Goal: Task Accomplishment & Management: Manage account settings

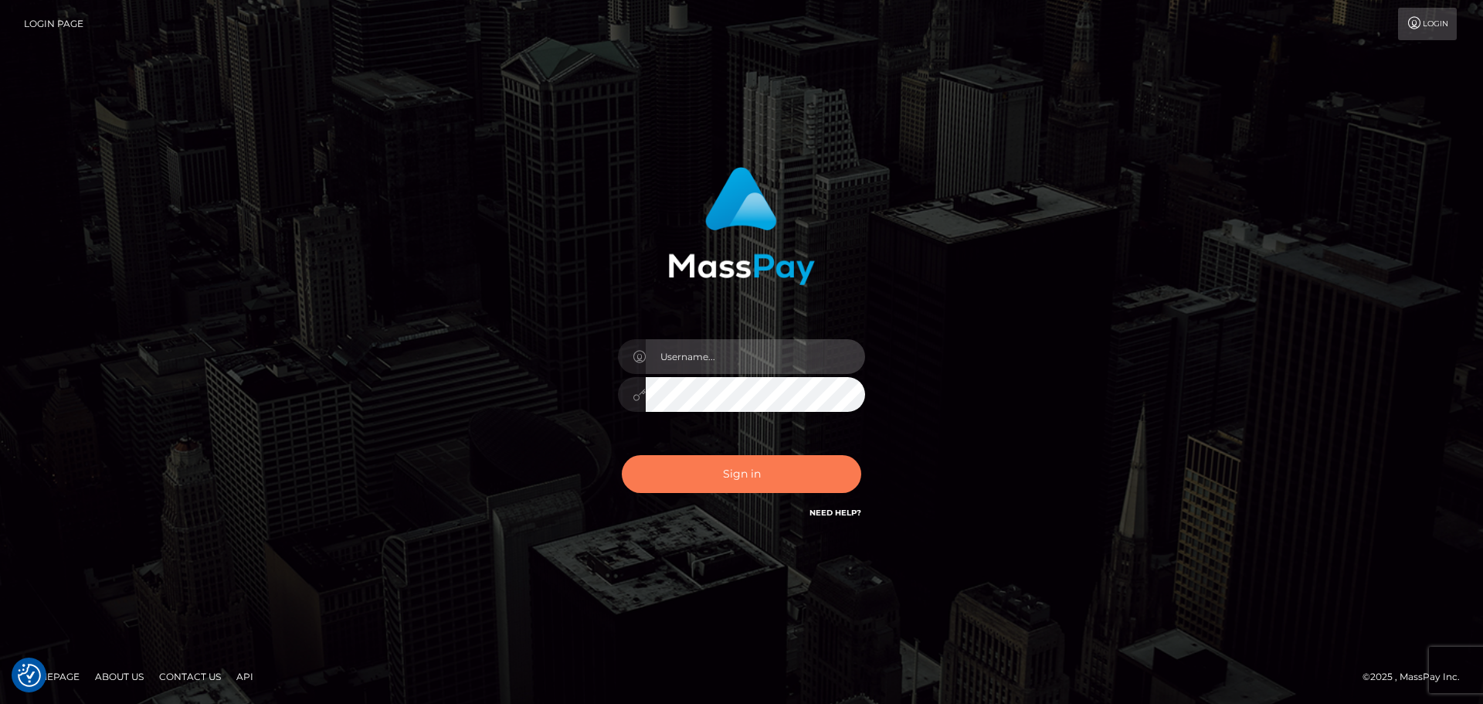
type input "Bedis"
click at [736, 476] on button "Sign in" at bounding box center [741, 474] width 239 height 38
type input "Bedis"
click at [753, 467] on button "Sign in" at bounding box center [741, 474] width 239 height 38
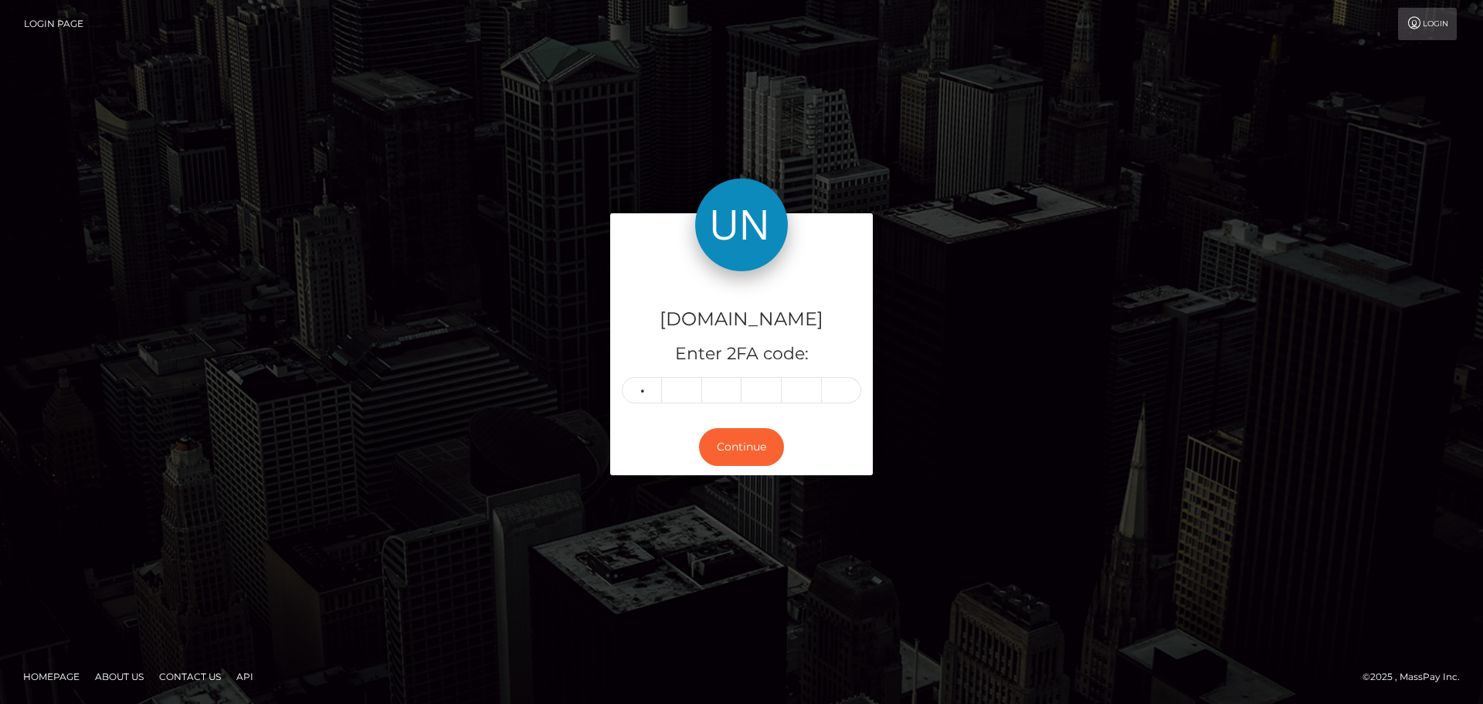
type input "9"
type input "8"
type input "9"
type input "2"
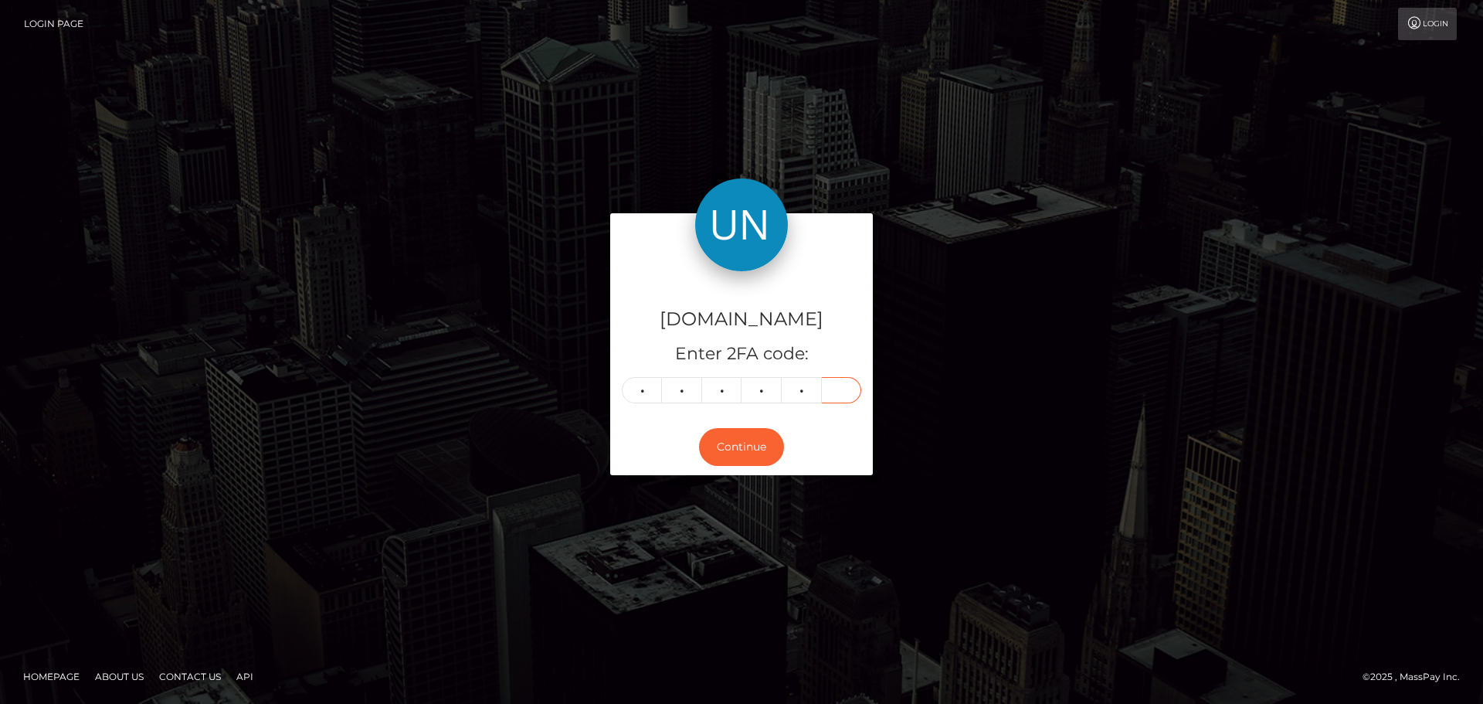
type input "1"
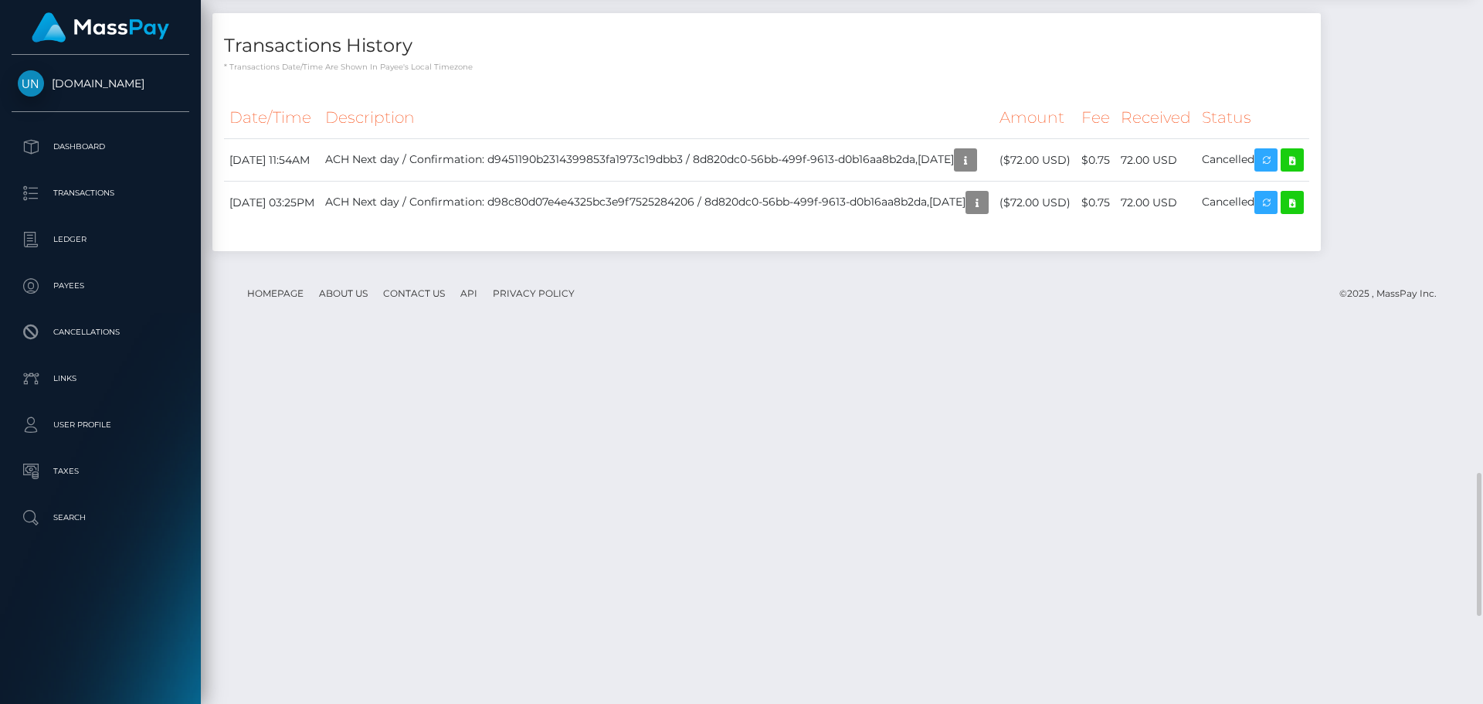
scroll to position [2748, 0]
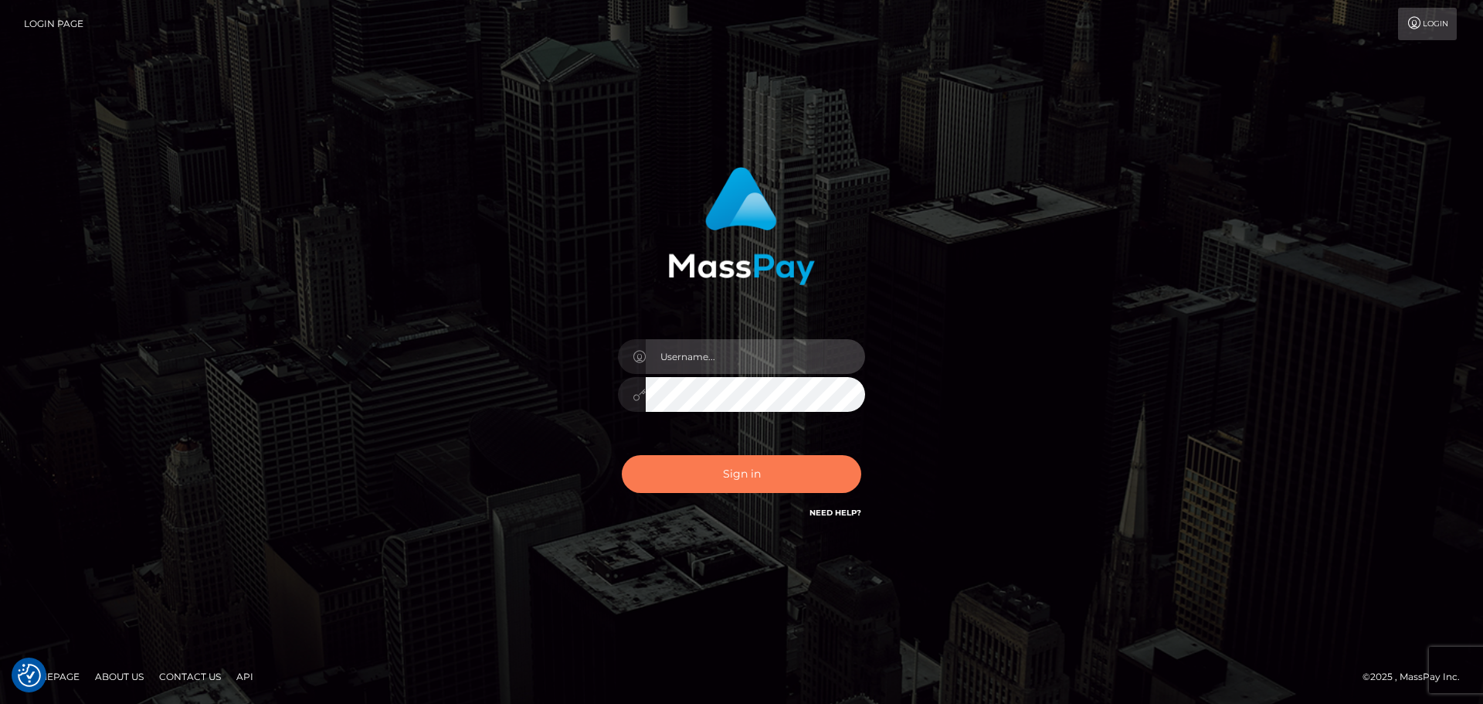
type input "Bedis"
click at [778, 485] on button "Sign in" at bounding box center [741, 474] width 239 height 38
type input "Bedis"
click at [733, 466] on button "Sign in" at bounding box center [741, 474] width 239 height 38
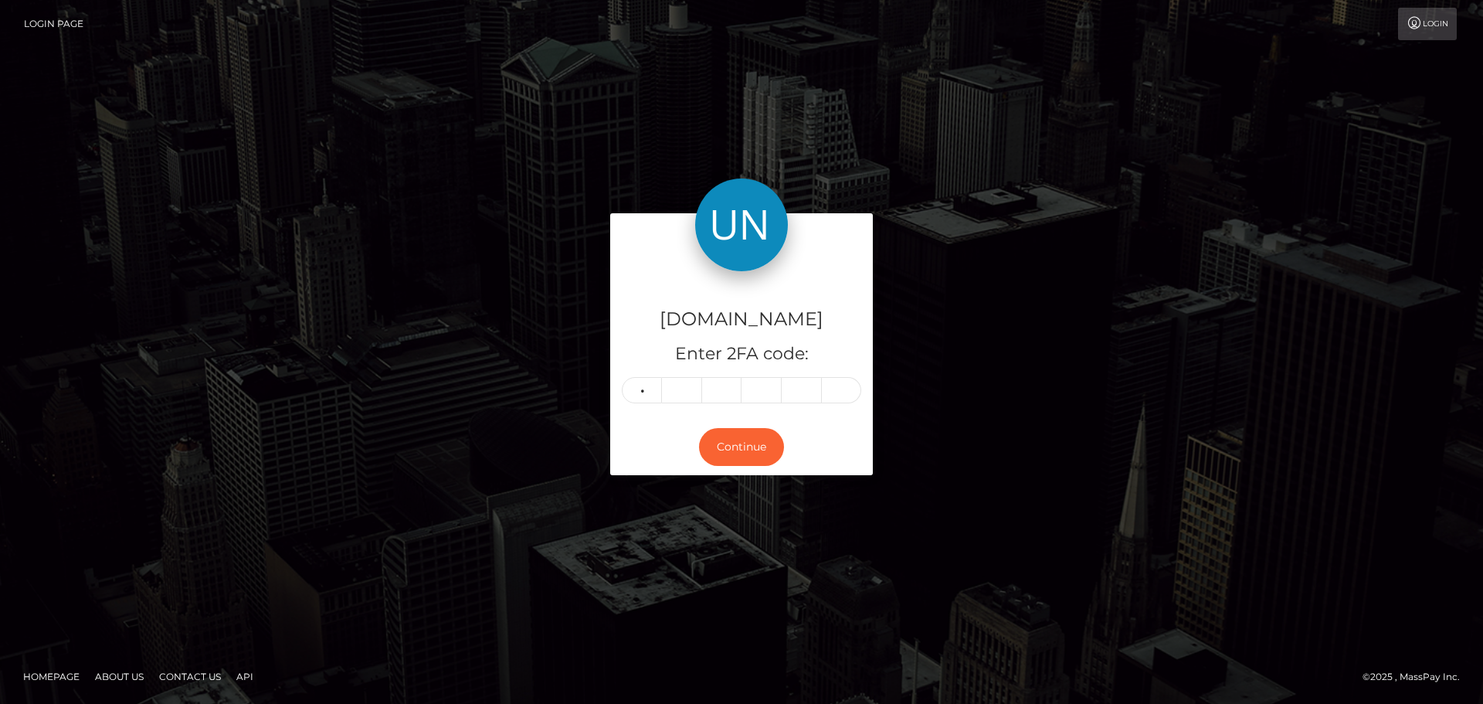
type input "7"
type input "8"
type input "0"
type input "3"
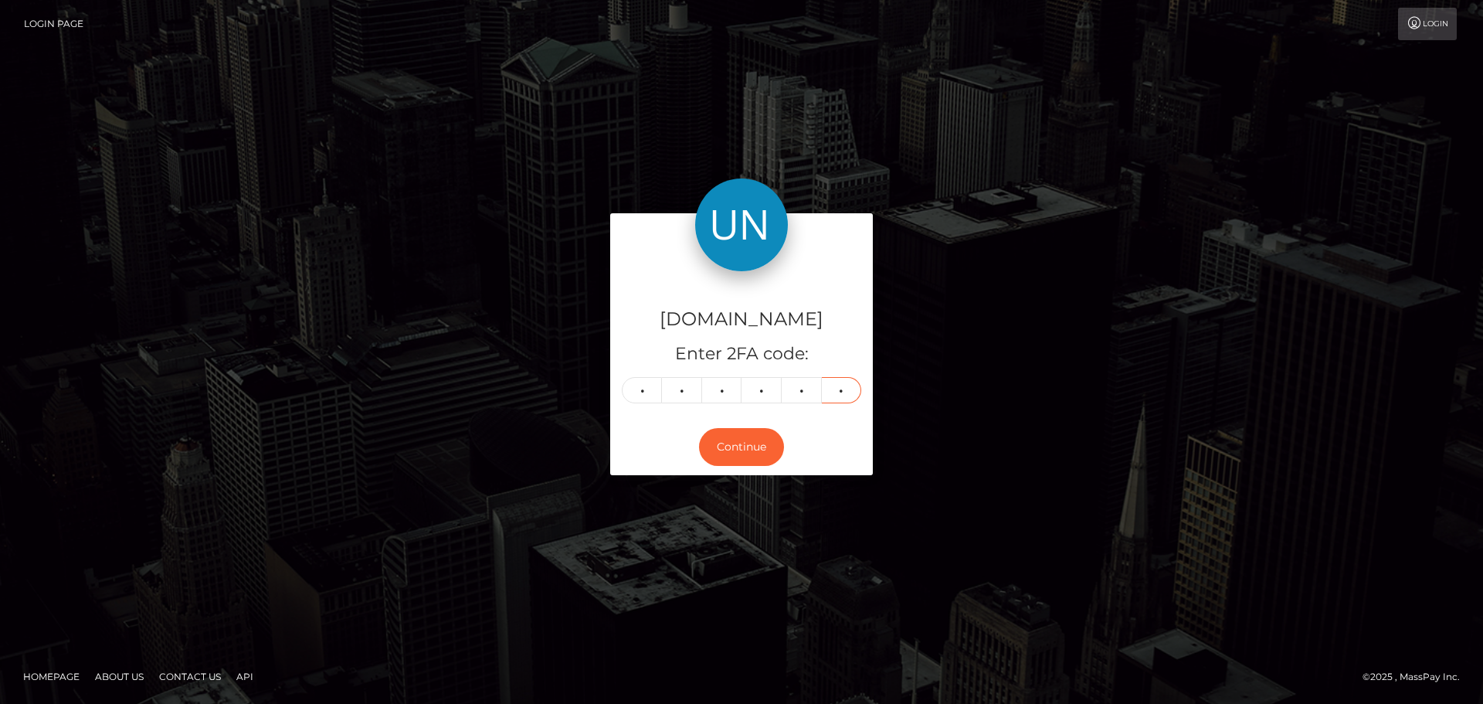
type input "8"
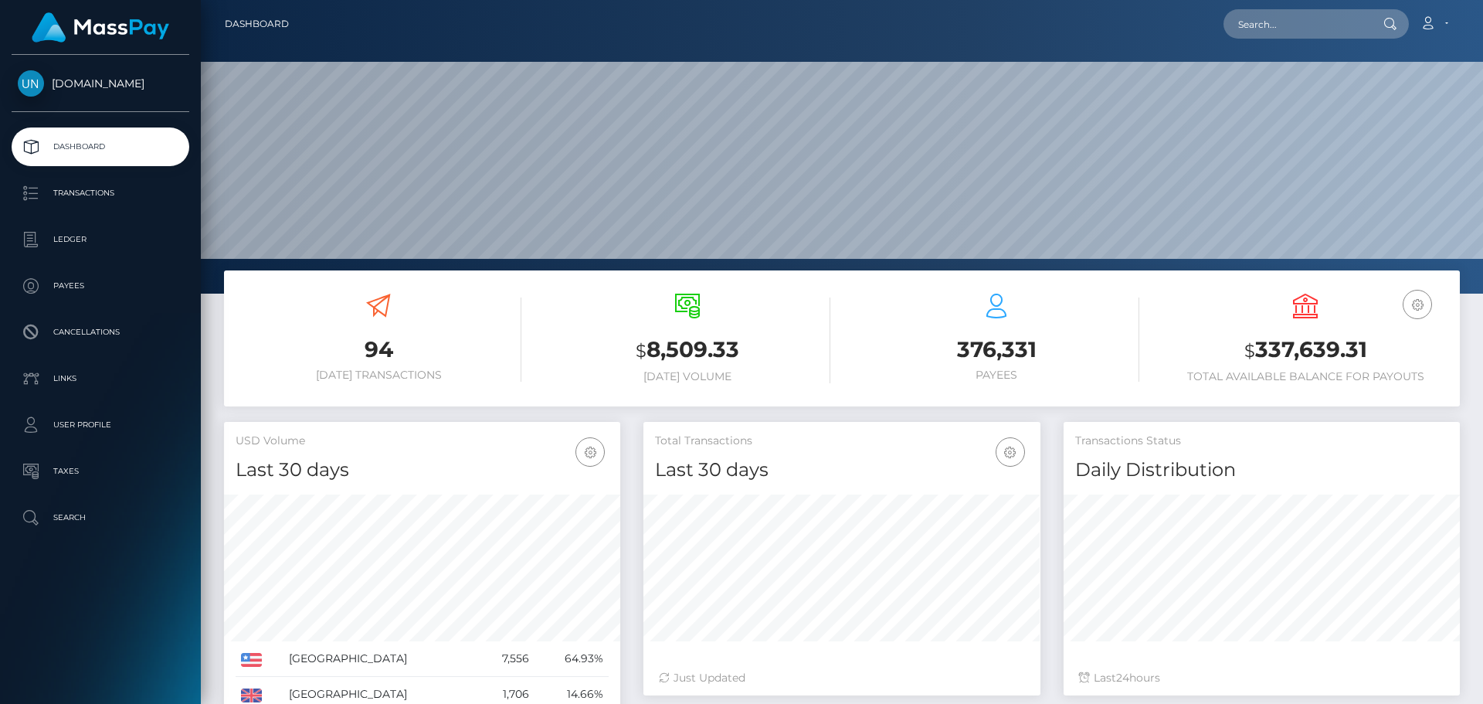
scroll to position [274, 397]
click at [1294, 29] on input "text" at bounding box center [1295, 23] width 145 height 29
paste input "sleokonlen306@gmail.com"
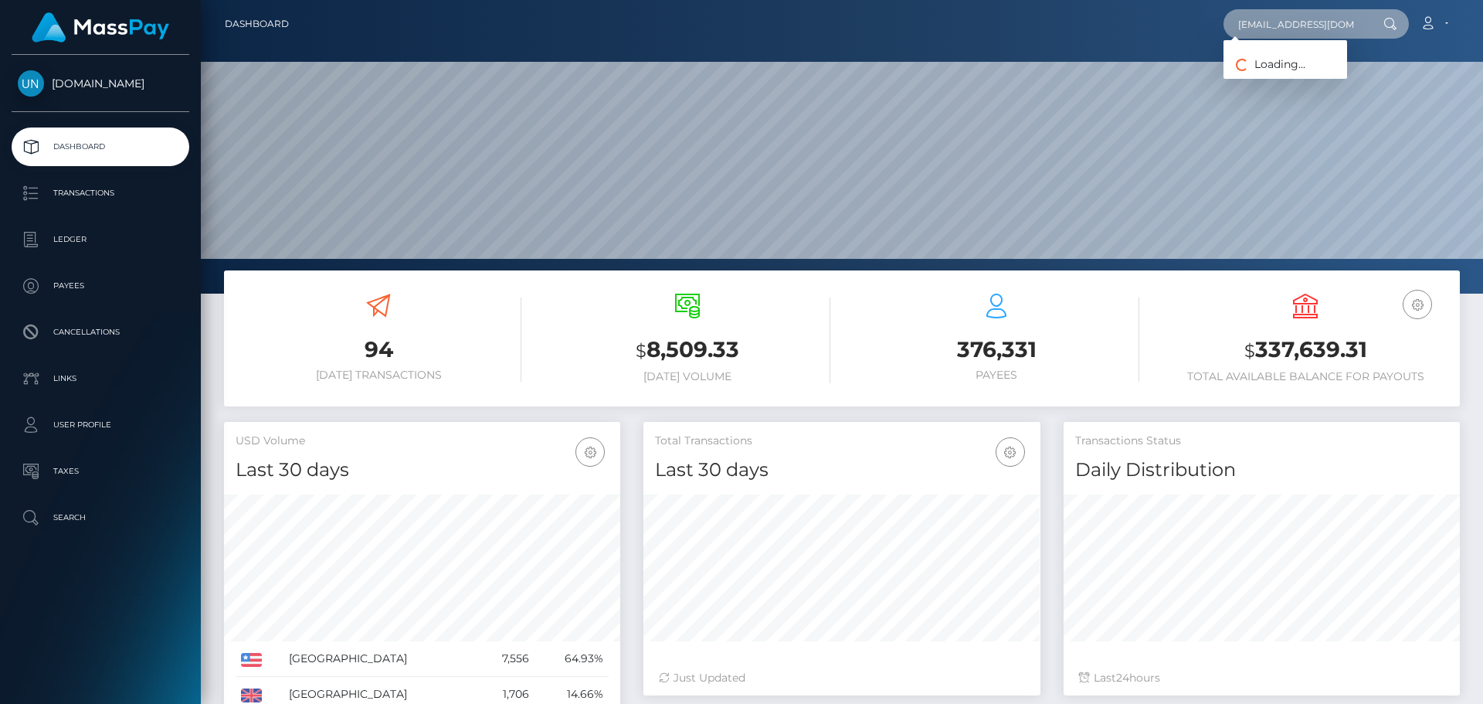
scroll to position [0, 12]
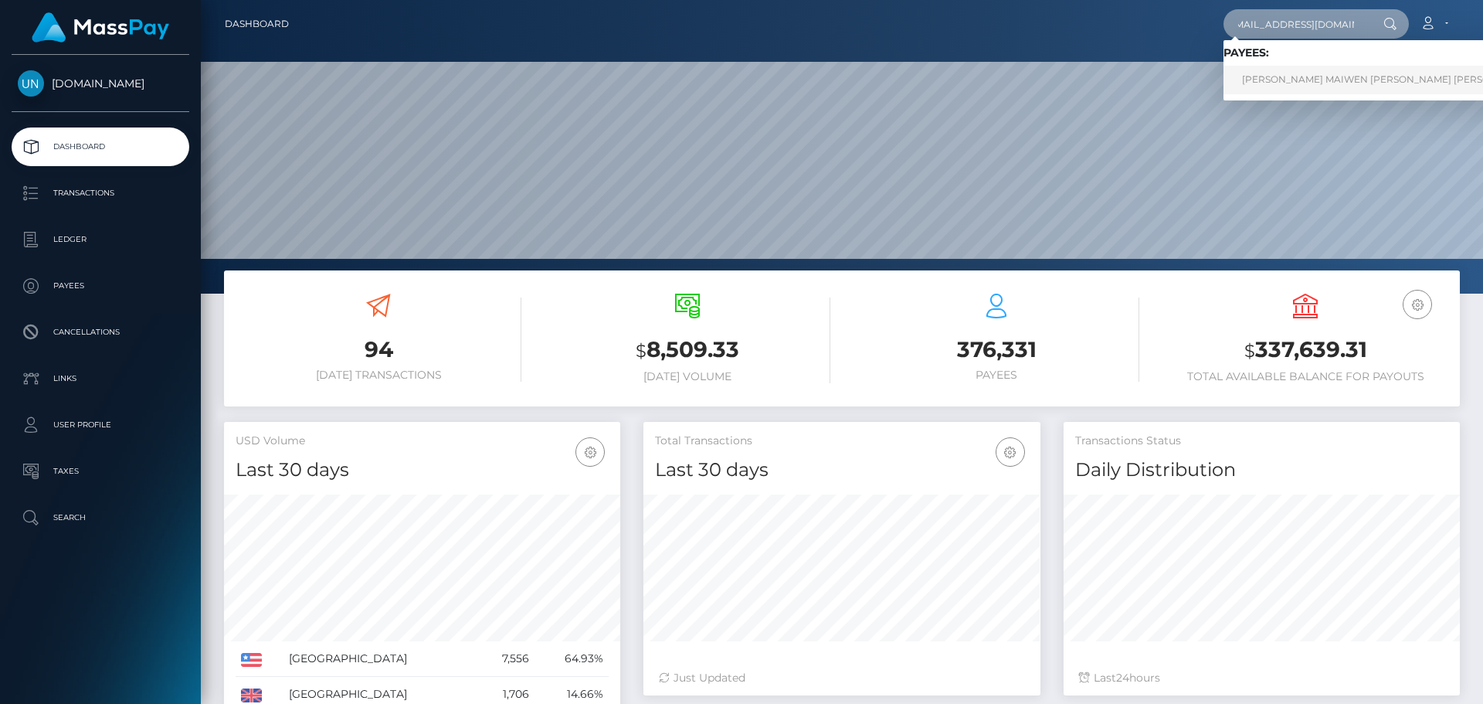
type input "sleokonlen306@gmail.com"
click at [1304, 80] on link "SHAINA MAIWEN LEO KON LEN" at bounding box center [1388, 80] width 330 height 29
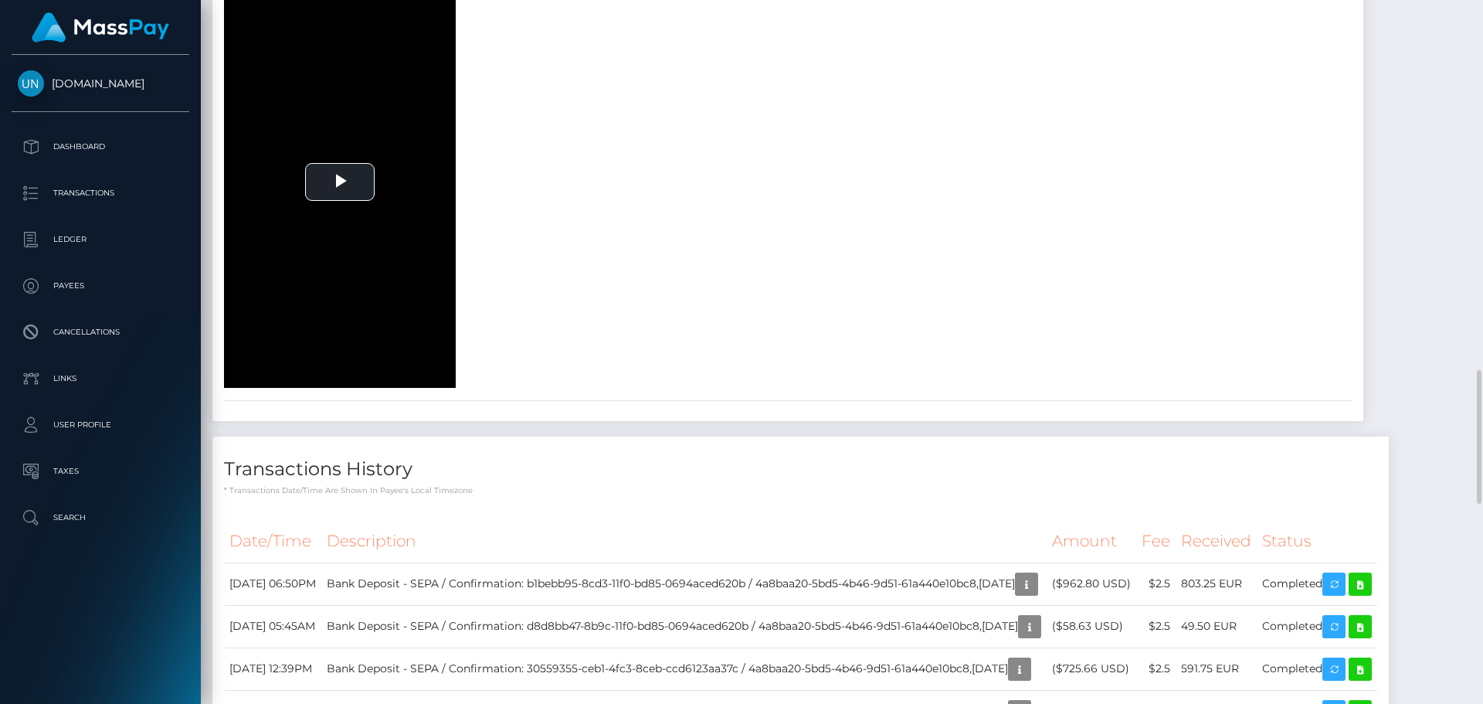
scroll to position [1545, 0]
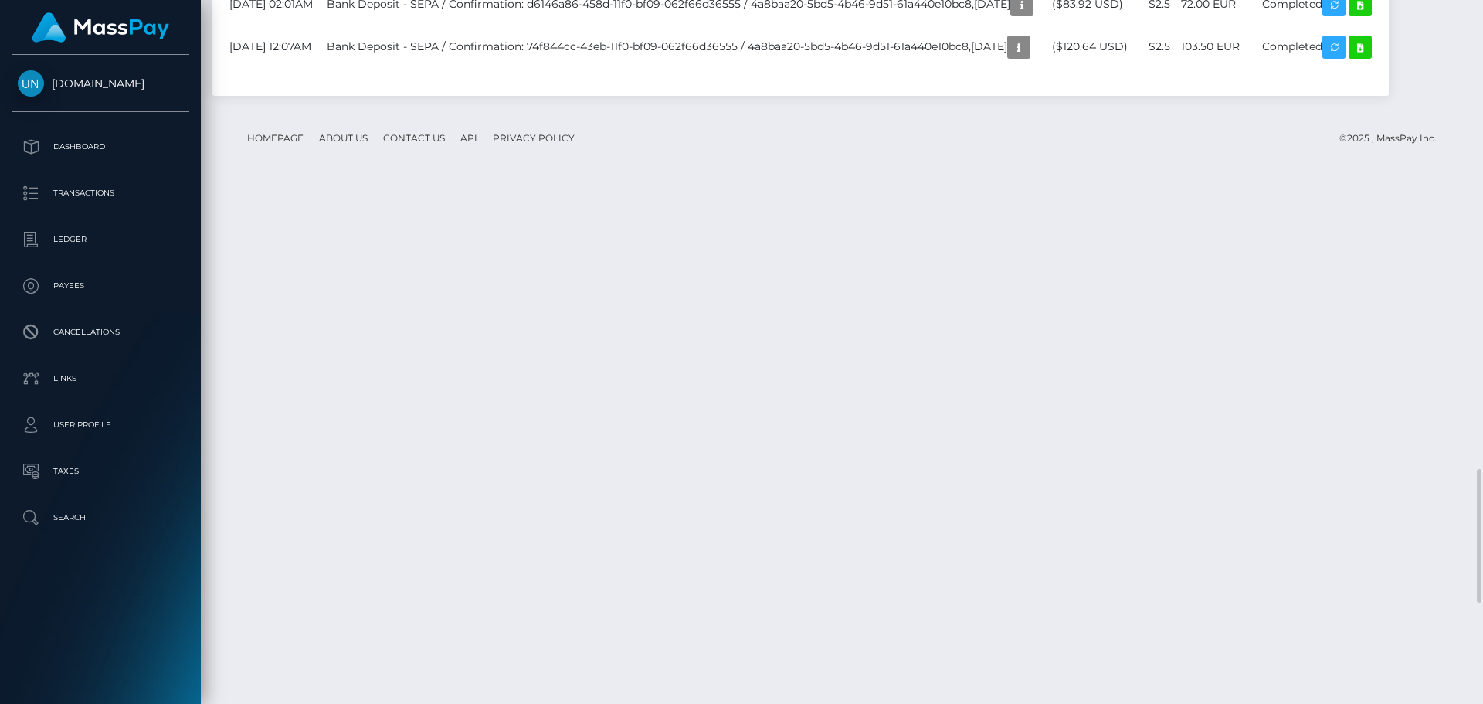
scroll to position [2549, 0]
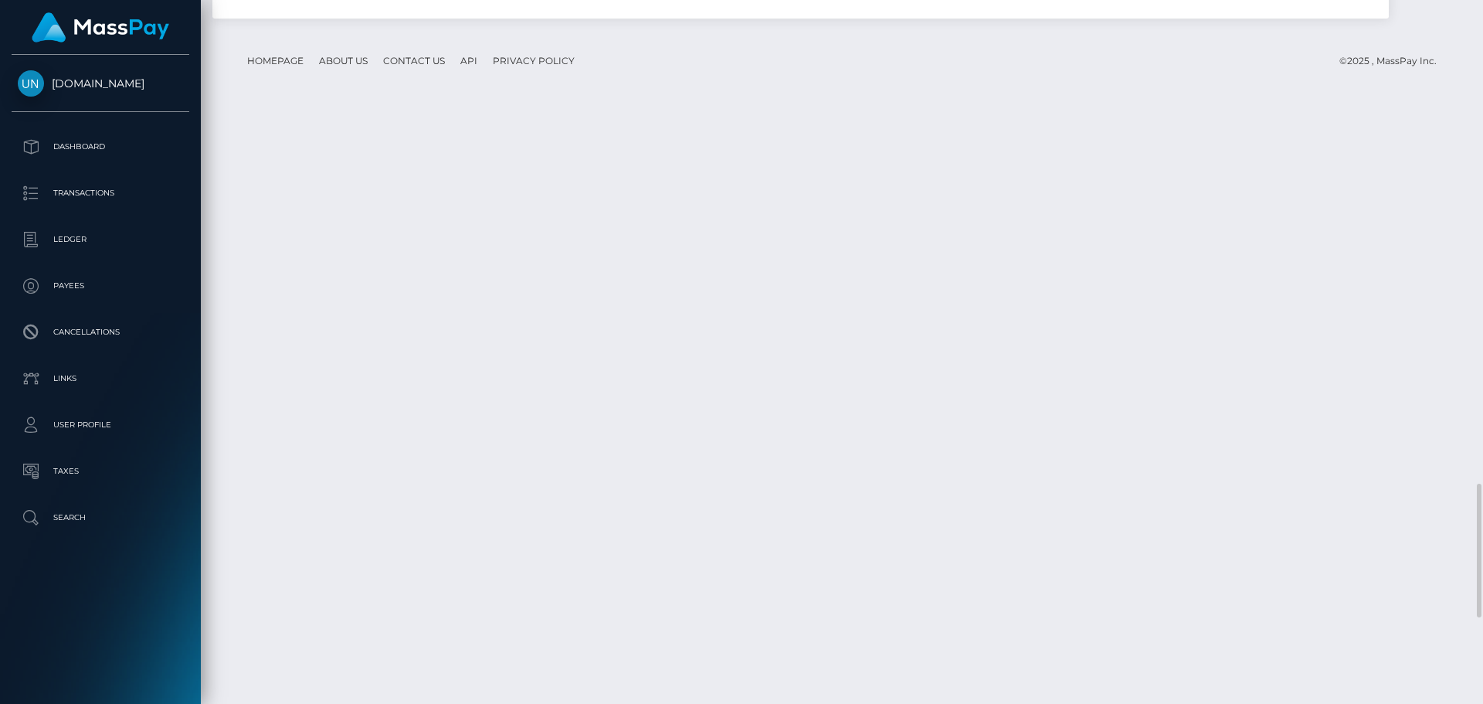
drag, startPoint x: 1321, startPoint y: 411, endPoint x: 1262, endPoint y: 413, distance: 58.7
copy td "591.75 EUR"
drag, startPoint x: 232, startPoint y: 410, endPoint x: 331, endPoint y: 405, distance: 99.7
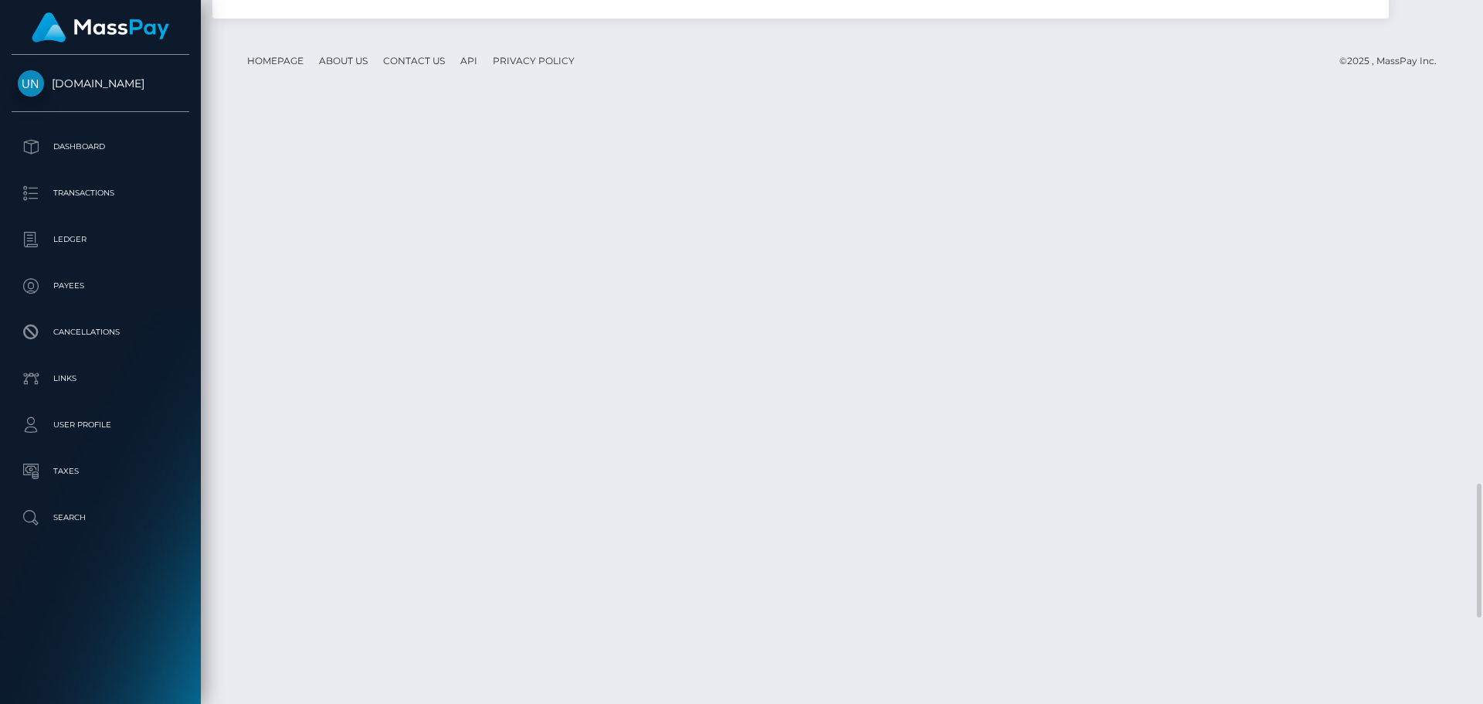
copy td "September 2, 2025"
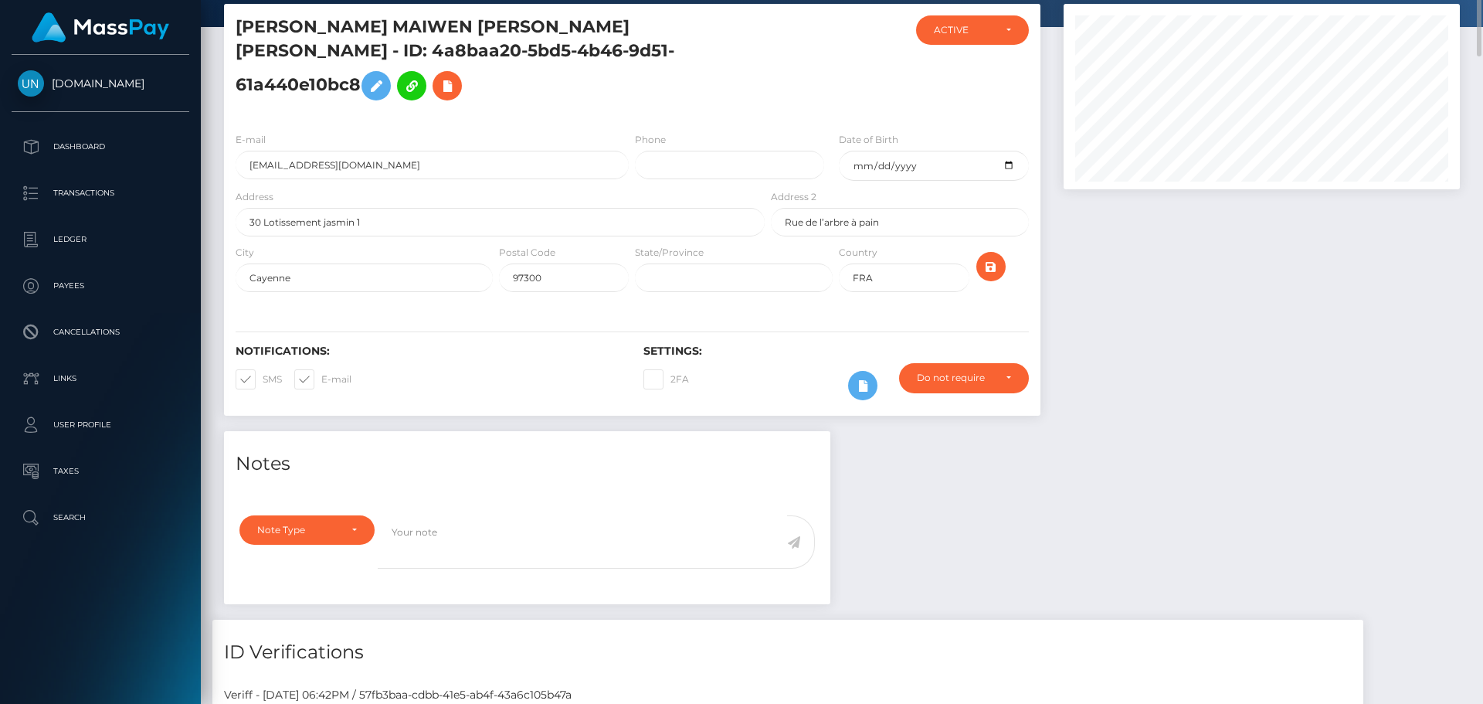
scroll to position [0, 0]
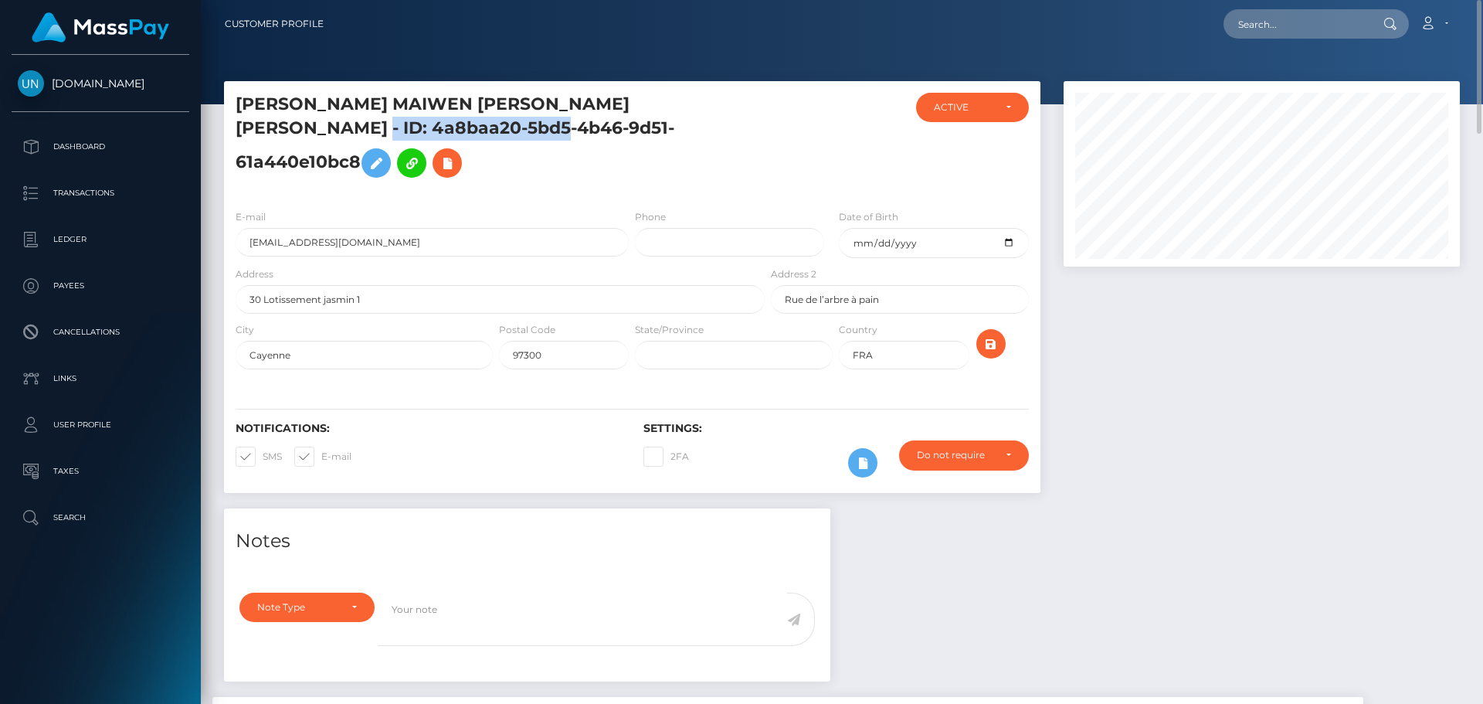
drag, startPoint x: 529, startPoint y: 93, endPoint x: 457, endPoint y: 134, distance: 82.3
click at [457, 134] on h5 "SHAINA MAIWEN LEO KON LEN - ID: 4a8baa20-5bd5-4b46-9d51-61a440e10bc8" at bounding box center [496, 139] width 521 height 93
copy h5 "ID: 4a8baa20-5bd5-4b46-9d51-61a440e10bc8"
click at [495, 228] on input "sleokonlen306@gmail.com" at bounding box center [432, 242] width 393 height 29
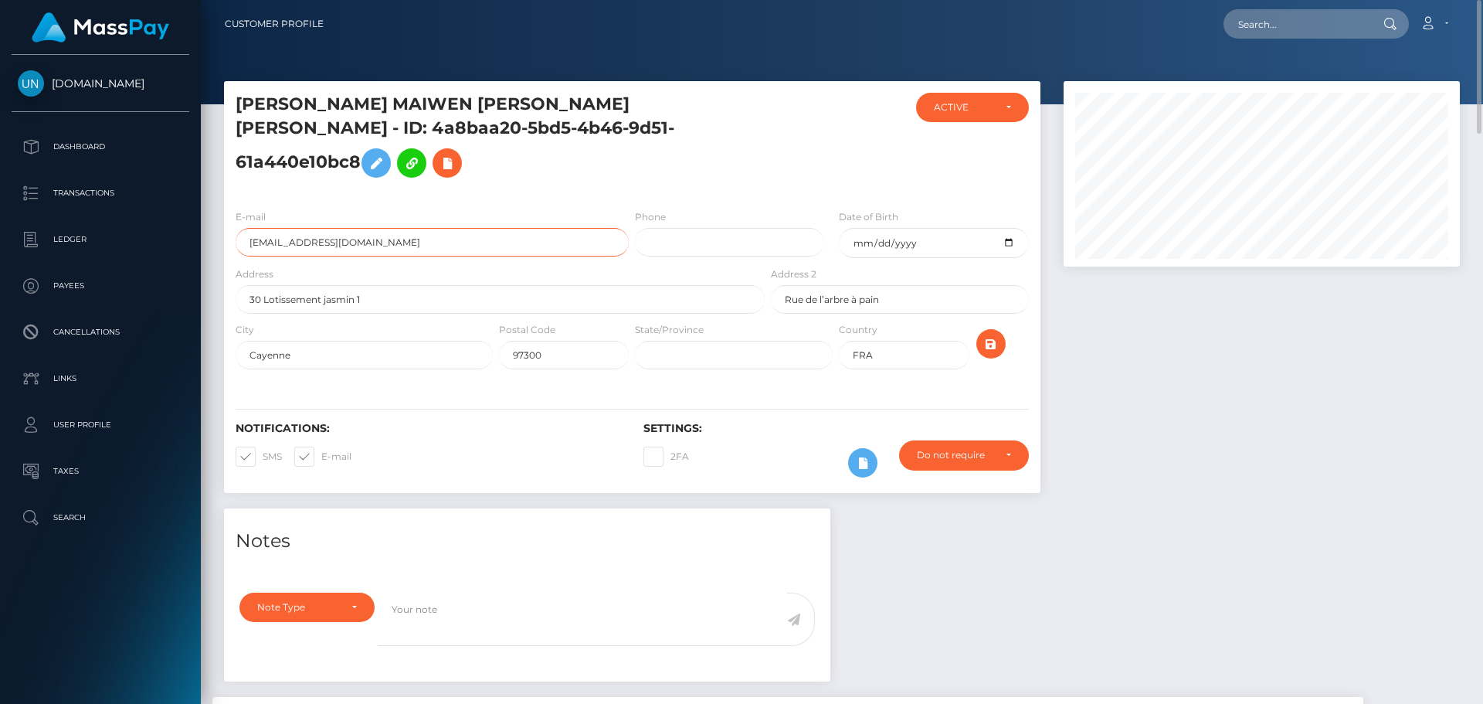
click at [495, 228] on input "sleokonlen306@gmail.com" at bounding box center [432, 242] width 393 height 29
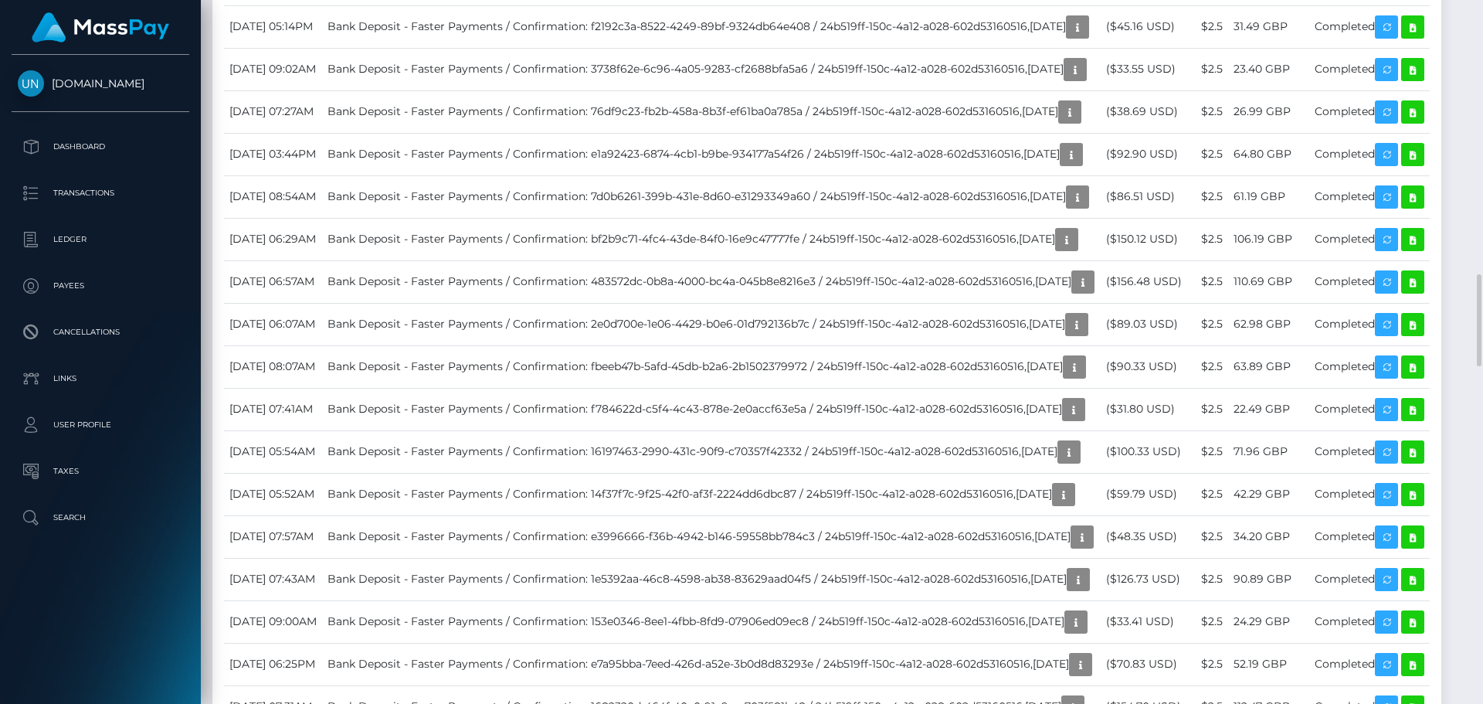
scroll to position [2549, 0]
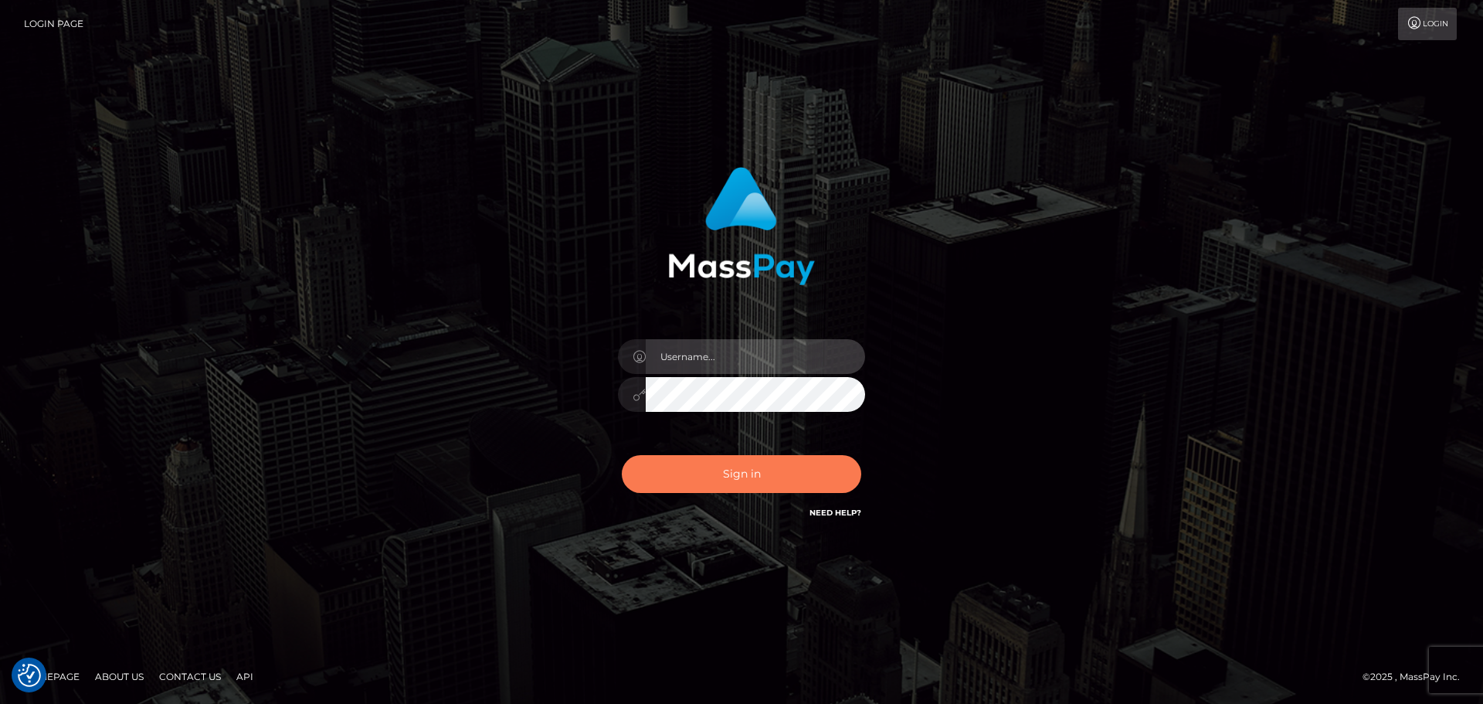
type input "Bedis"
click at [717, 467] on button "Sign in" at bounding box center [741, 474] width 239 height 38
type input "Bedis"
click at [726, 481] on button "Sign in" at bounding box center [741, 474] width 239 height 38
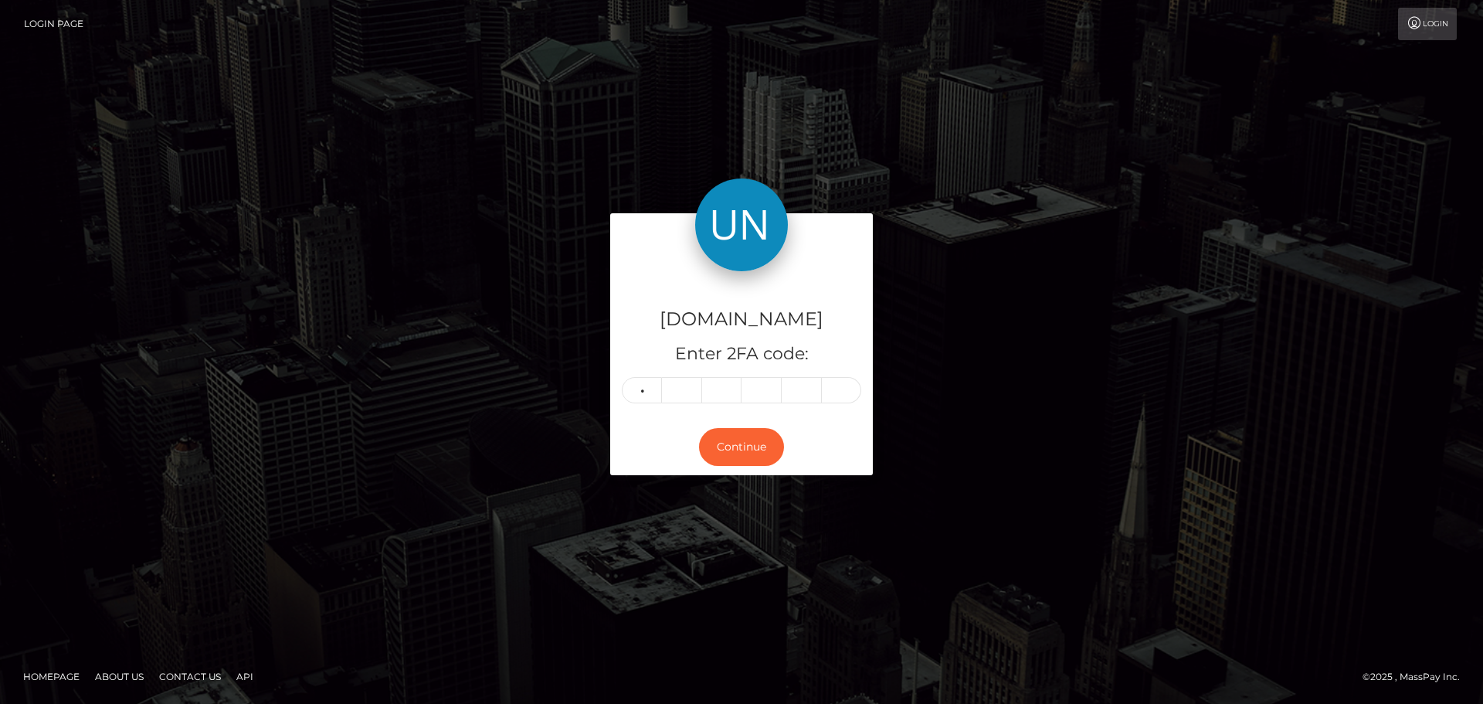
type input "5"
type input "0"
type input "3"
type input "7"
type input "9"
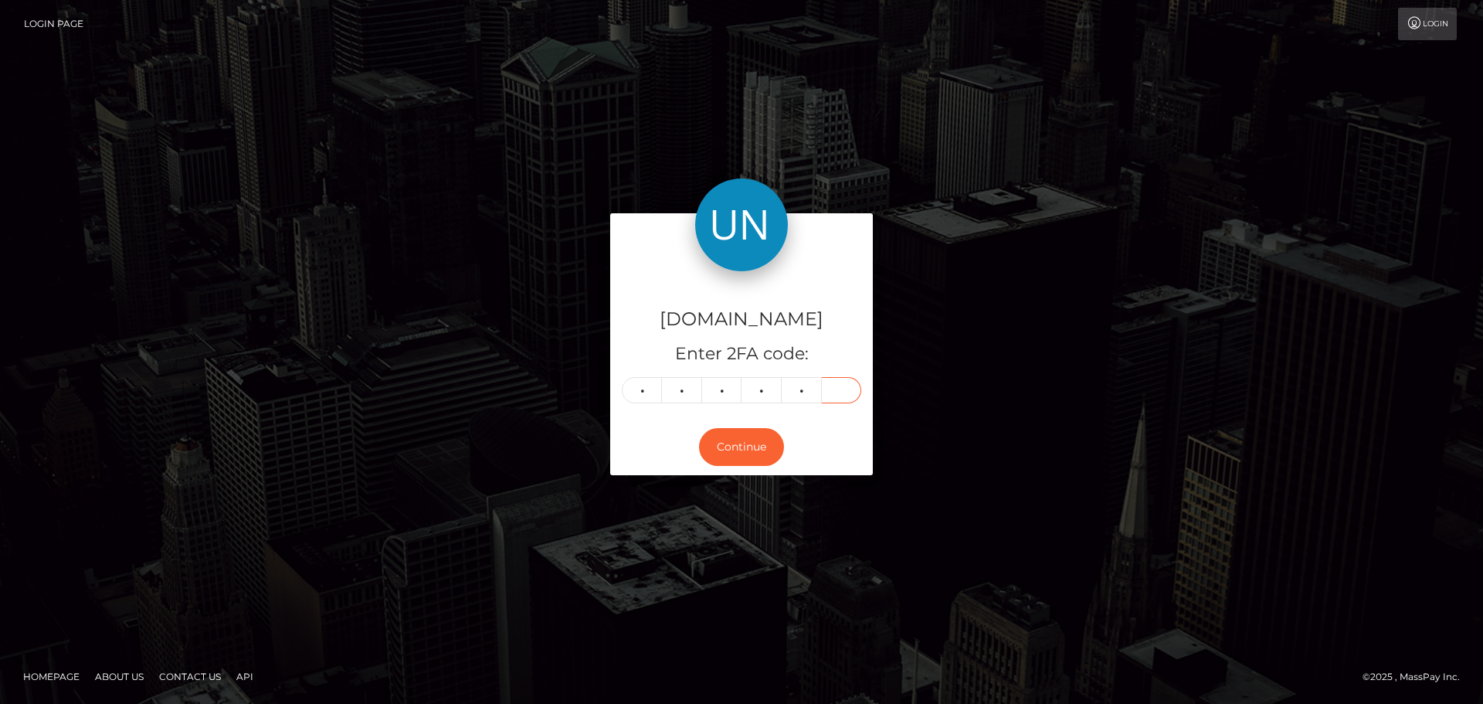
type input "0"
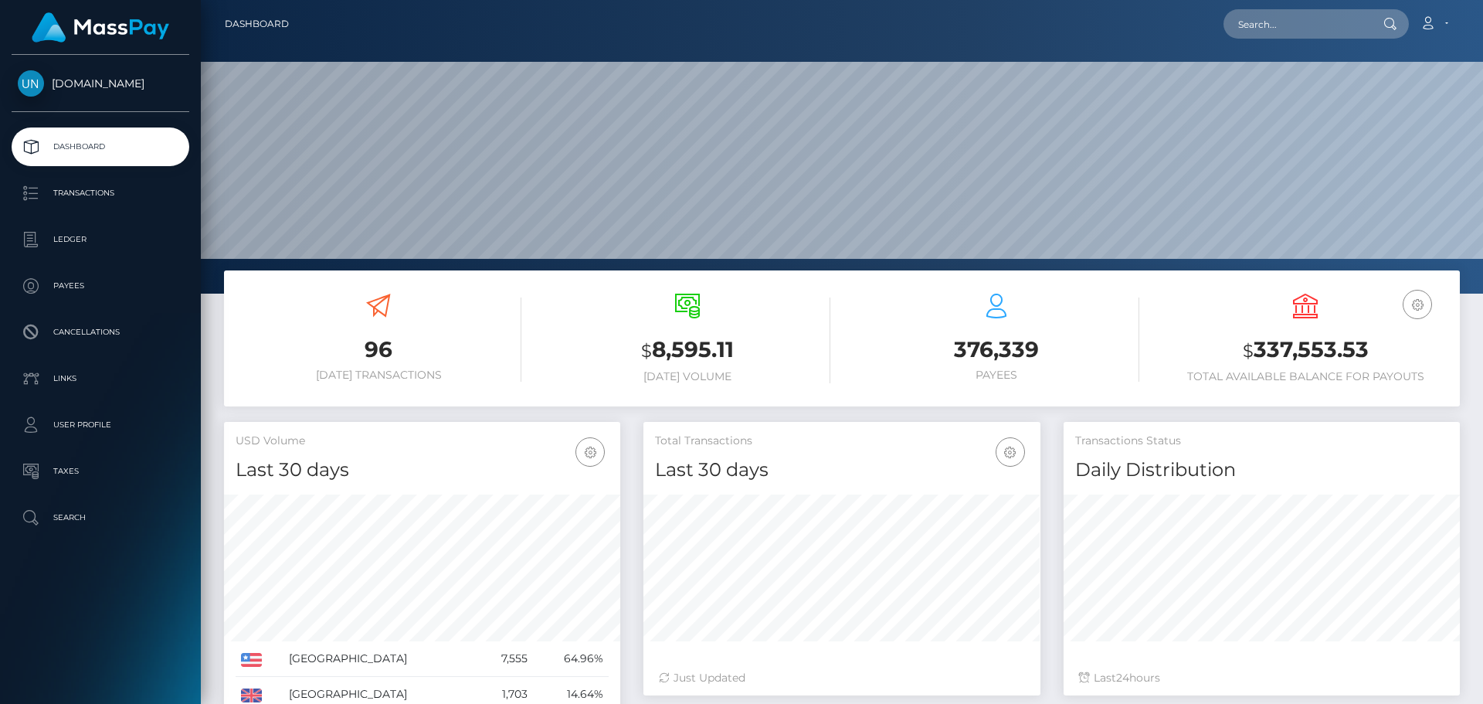
scroll to position [274, 397]
click at [1294, 34] on input "text" at bounding box center [1295, 23] width 145 height 29
paste input "heyde.ann.surita@gmail.com"
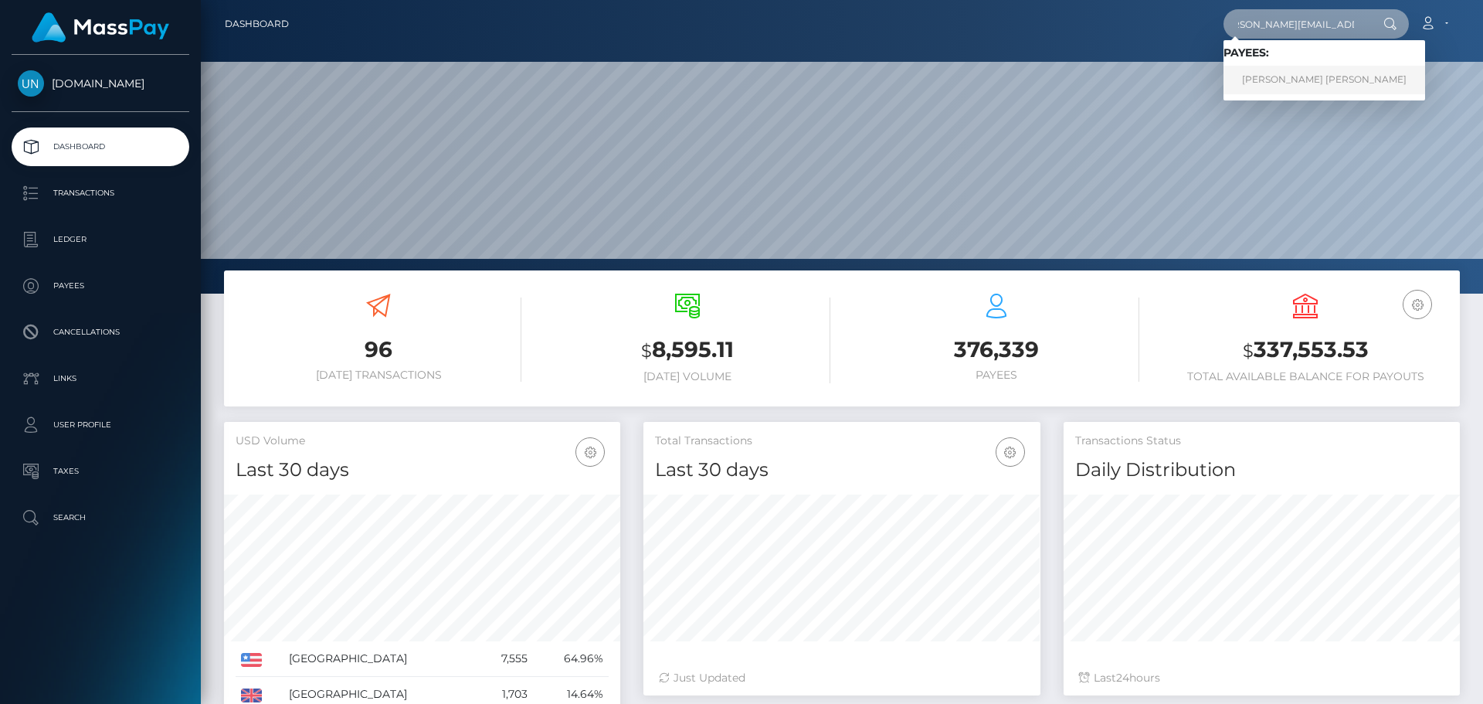
type input "heyde.ann.surita@gmail.com"
click at [1294, 92] on link "HEYDE ANN SURITA RODRIGUEZ" at bounding box center [1324, 80] width 202 height 29
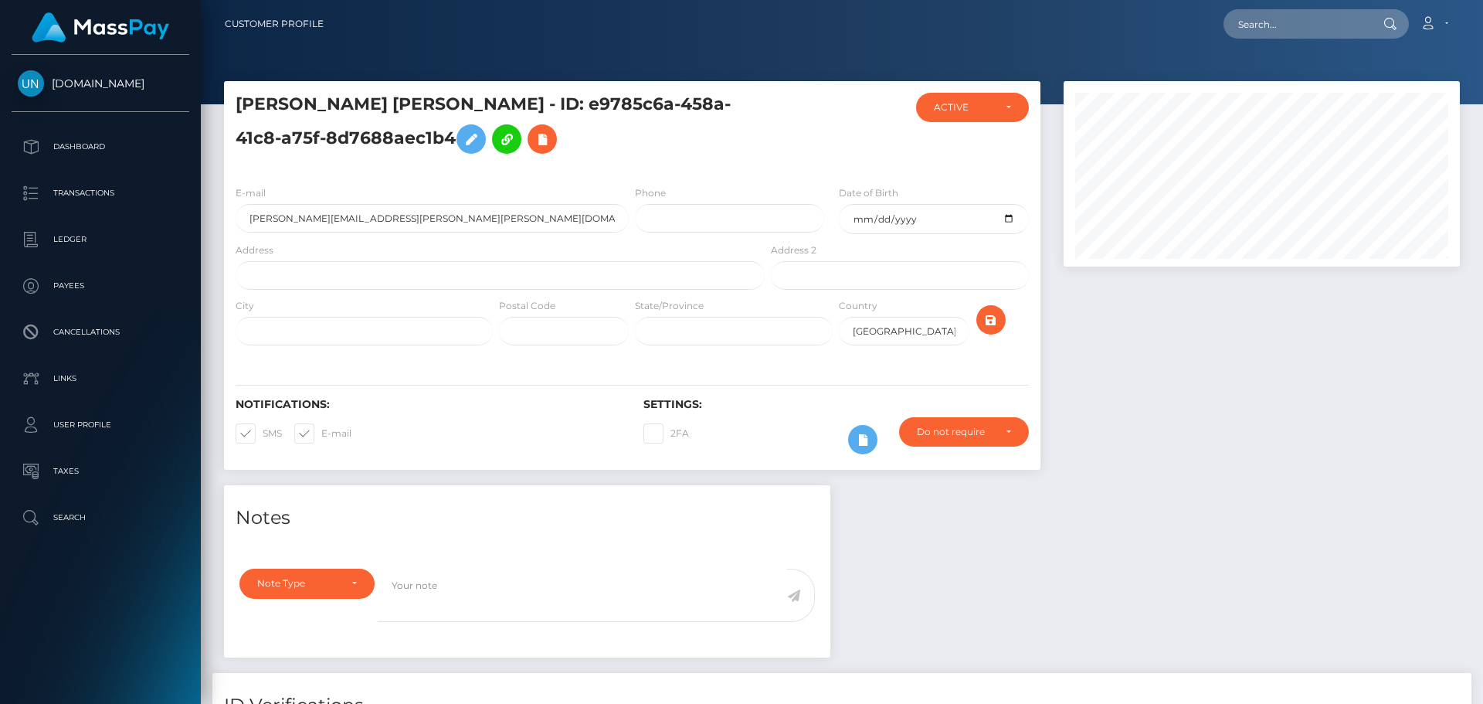
scroll to position [185, 397]
click at [354, 278] on input "text" at bounding box center [500, 275] width 529 height 29
paste input "Hormigueros Apartments Apt 334 Hormigueros PR 00660"
drag, startPoint x: 470, startPoint y: 277, endPoint x: 413, endPoint y: 279, distance: 56.4
click at [413, 279] on input "Hormigueros Apartments Apt 334 Hormigueros PR 00660" at bounding box center [500, 275] width 529 height 29
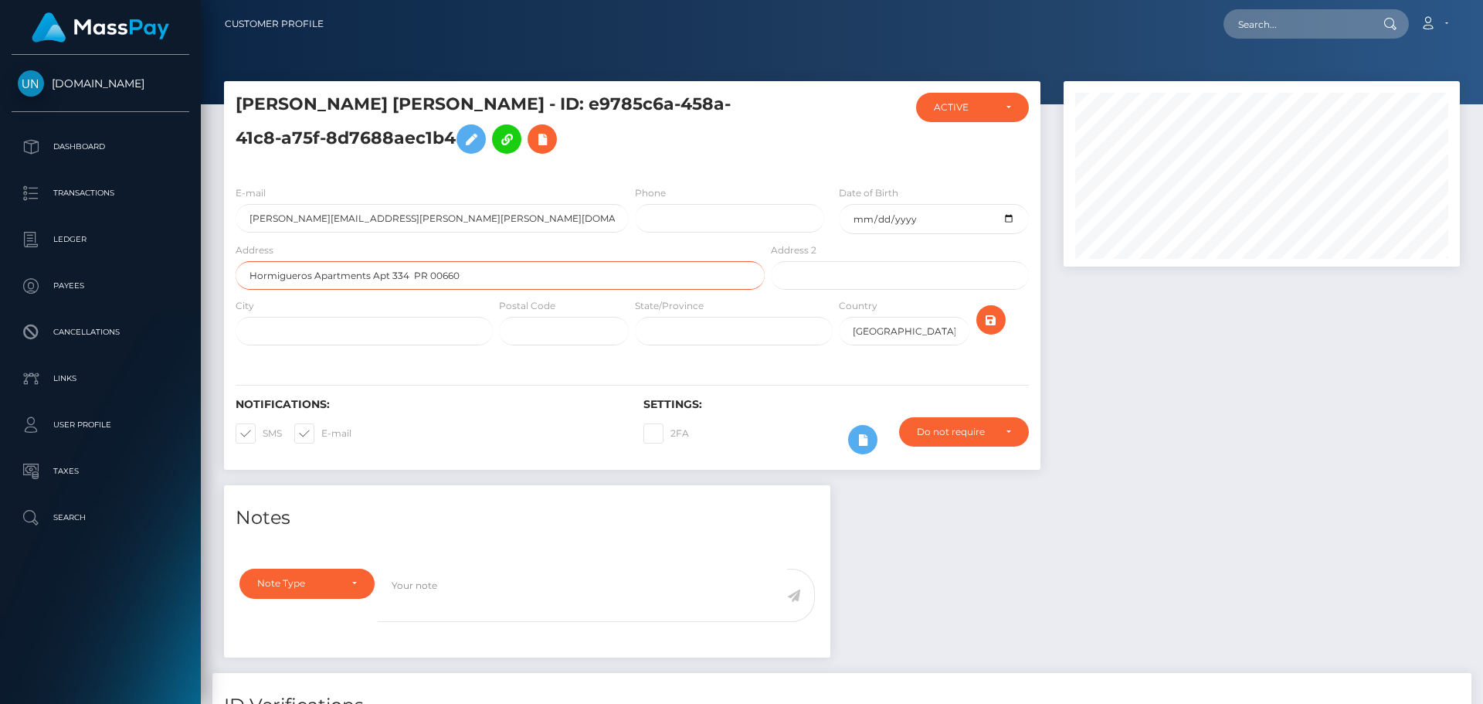
type input "Hormigueros Apartments Apt 334 PR 00660"
click at [377, 335] on input "text" at bounding box center [364, 331] width 257 height 29
paste input "Hormigueros"
type input "Hormigueros"
drag, startPoint x: 476, startPoint y: 281, endPoint x: 429, endPoint y: 280, distance: 47.1
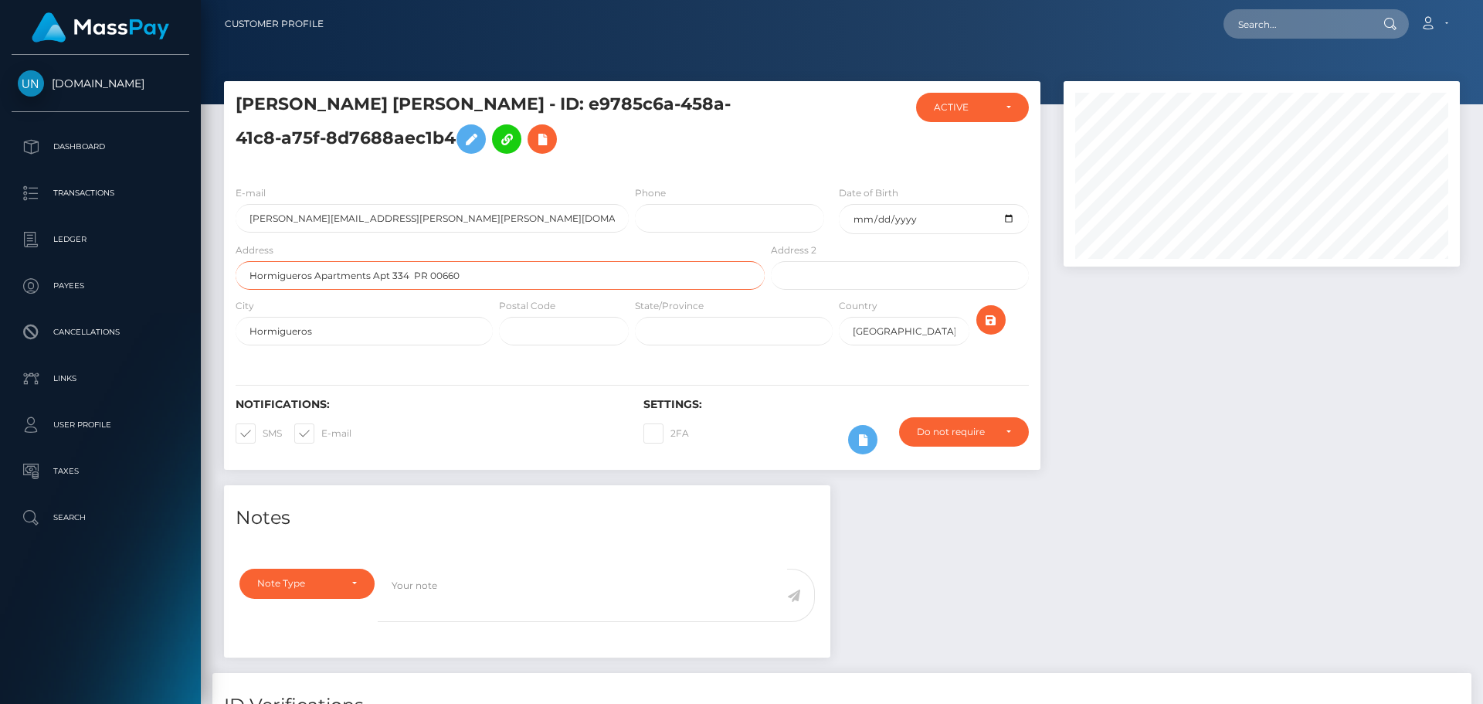
click at [429, 280] on input "Hormigueros Apartments Apt 334 PR 00660" at bounding box center [500, 275] width 529 height 29
type input "Hormigueros Apartments Apt 334 PR"
click at [529, 318] on input "text" at bounding box center [564, 331] width 130 height 29
paste input "00660"
type input "00660"
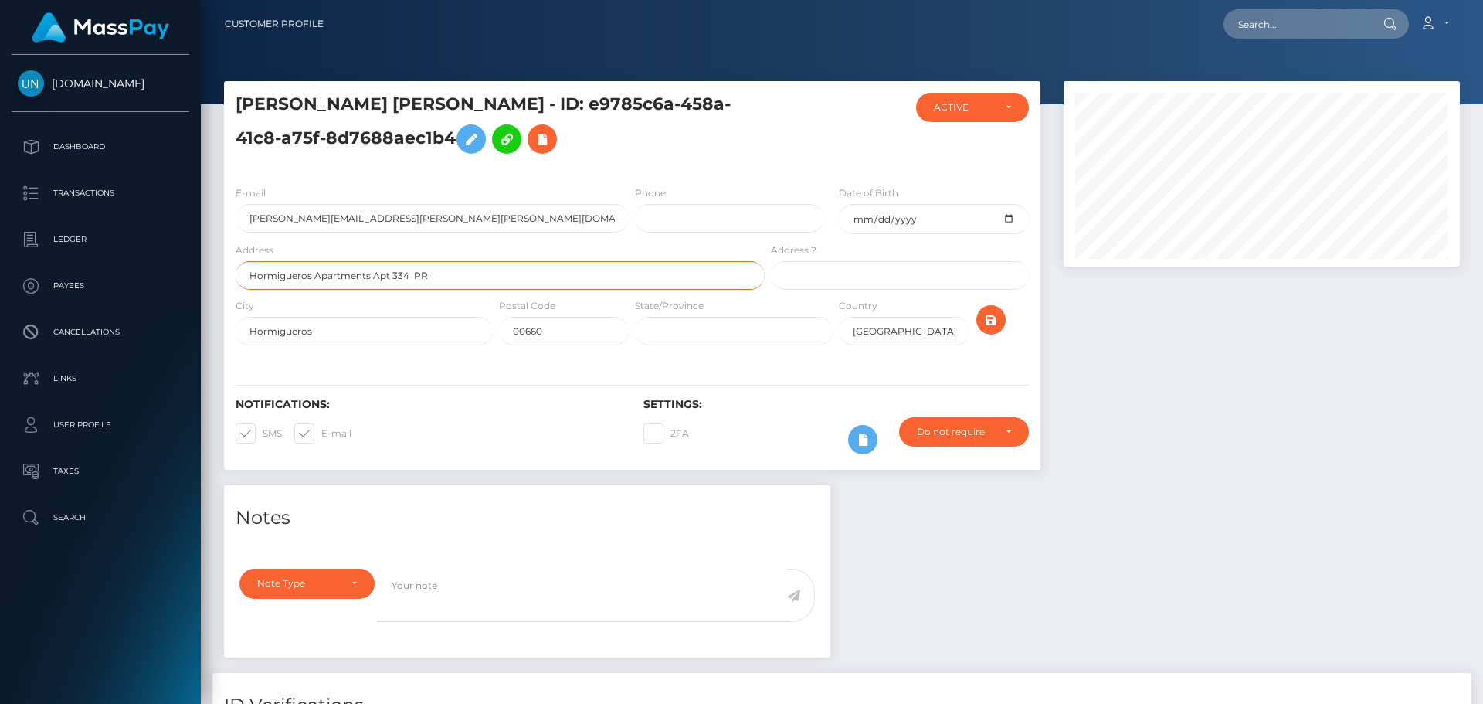
drag, startPoint x: 460, startPoint y: 279, endPoint x: 415, endPoint y: 277, distance: 45.6
click at [415, 277] on input "Hormigueros Apartments Apt 334 PR" at bounding box center [500, 275] width 529 height 29
type input "Hormigueros Apartments Apt 334"
click at [994, 319] on icon "submit" at bounding box center [991, 319] width 19 height 19
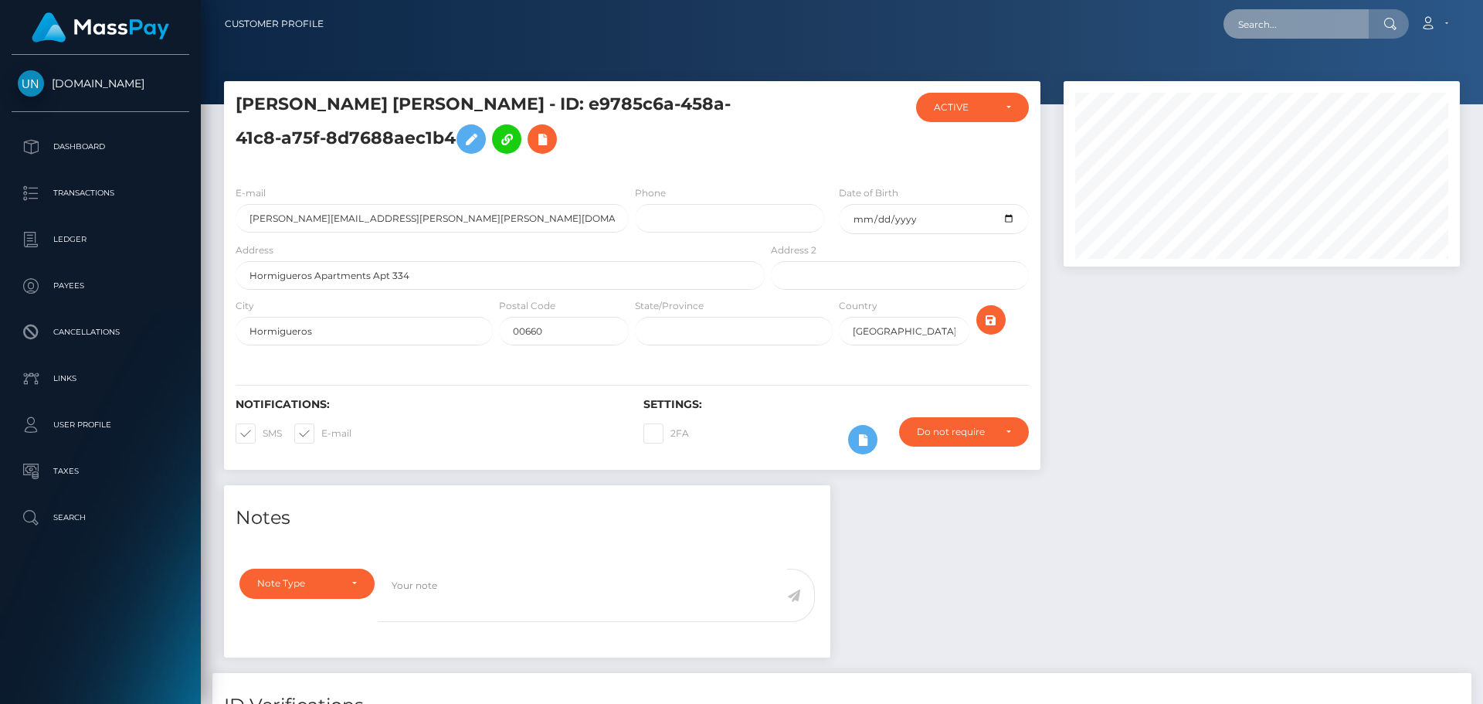
click at [1275, 19] on input "text" at bounding box center [1295, 23] width 145 height 29
paste input "[EMAIL_ADDRESS][DOMAIN_NAME]"
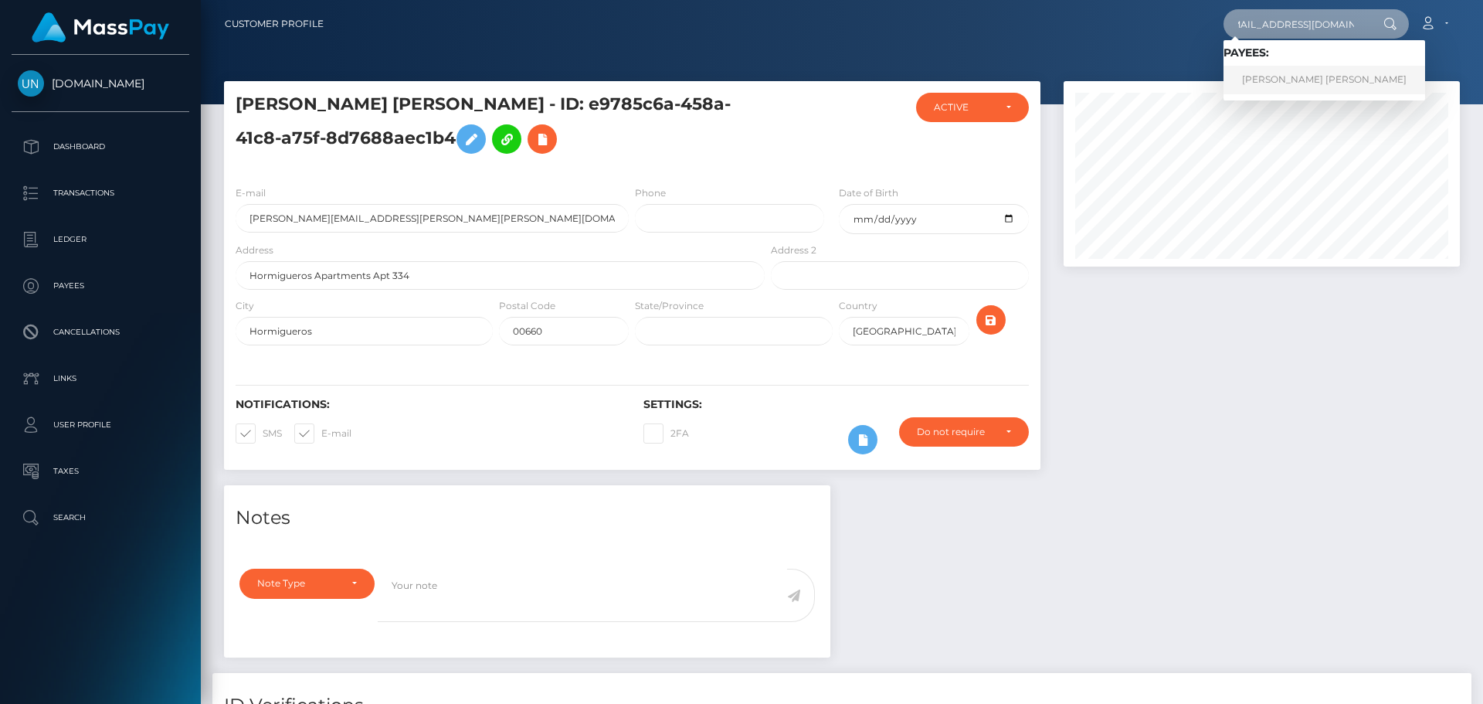
type input "[EMAIL_ADDRESS][DOMAIN_NAME]"
click at [1300, 78] on link "HALEY ALYSSA CHEEVES" at bounding box center [1324, 80] width 202 height 29
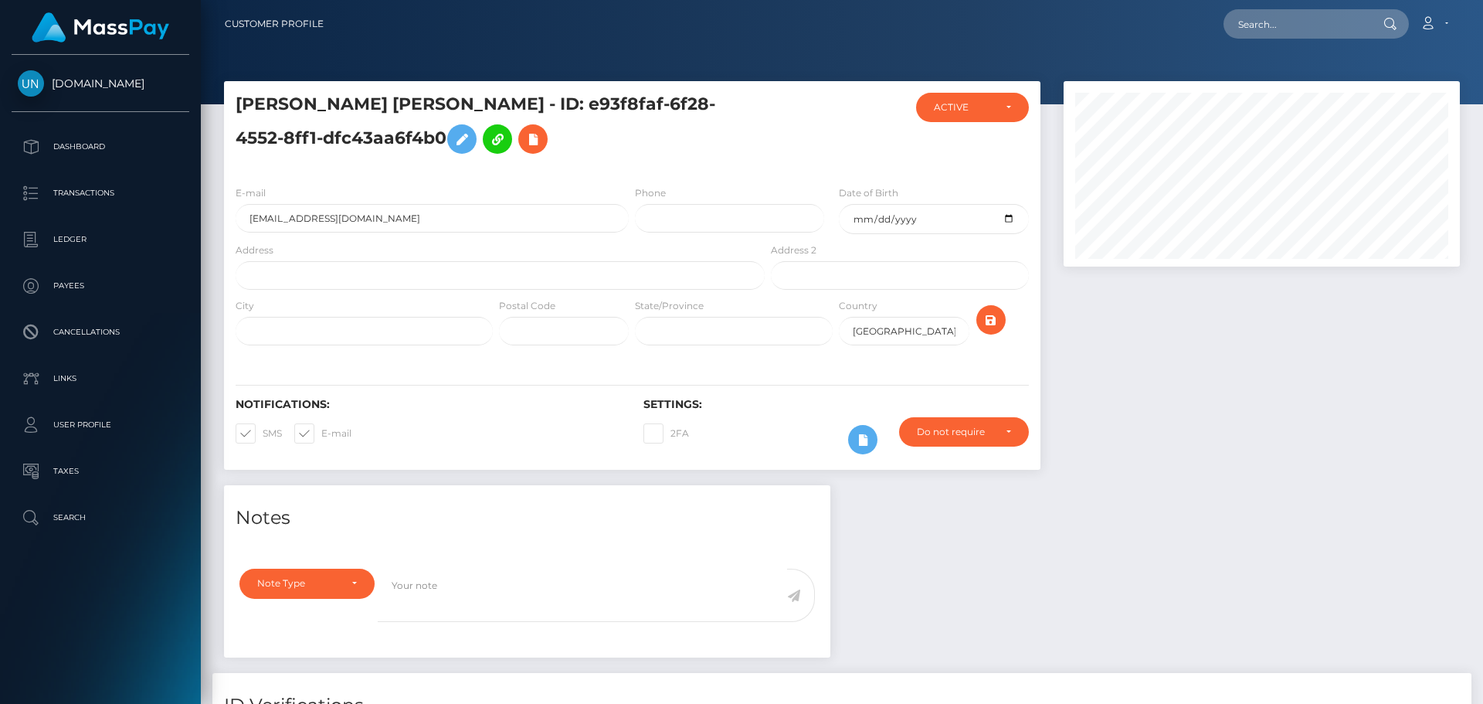
scroll to position [185, 397]
click at [410, 278] on input "text" at bounding box center [500, 275] width 529 height 29
paste input "[STREET_ADDRESS][PERSON_NAME][PERSON_NAME]"
drag, startPoint x: 429, startPoint y: 278, endPoint x: 381, endPoint y: 273, distance: 48.9
click at [381, 273] on input "830 Greg’s Way Huffman tx 77336" at bounding box center [500, 275] width 529 height 29
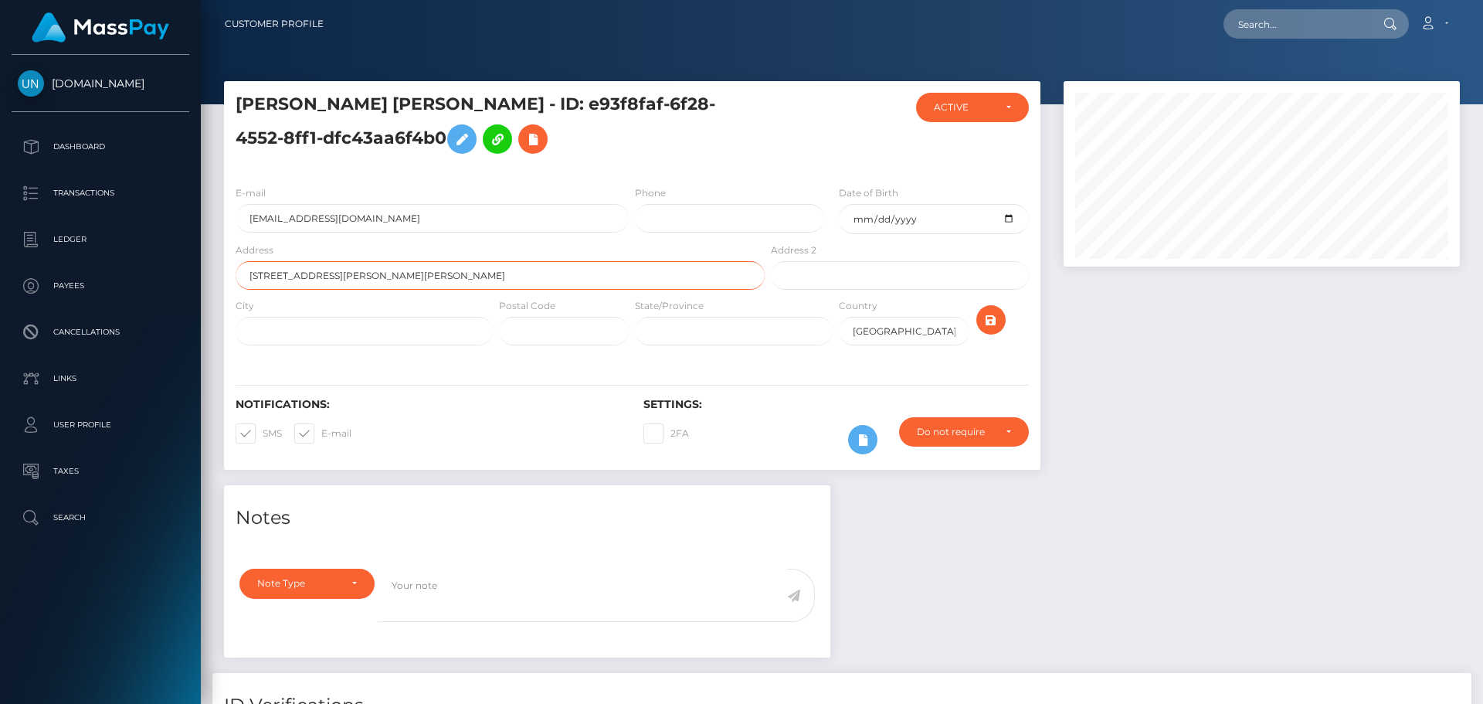
type input "830 Greg’s Way Huffman tx"
click at [522, 332] on input "text" at bounding box center [564, 331] width 130 height 29
paste input "77336"
type input "77336"
drag, startPoint x: 399, startPoint y: 283, endPoint x: 368, endPoint y: 278, distance: 32.1
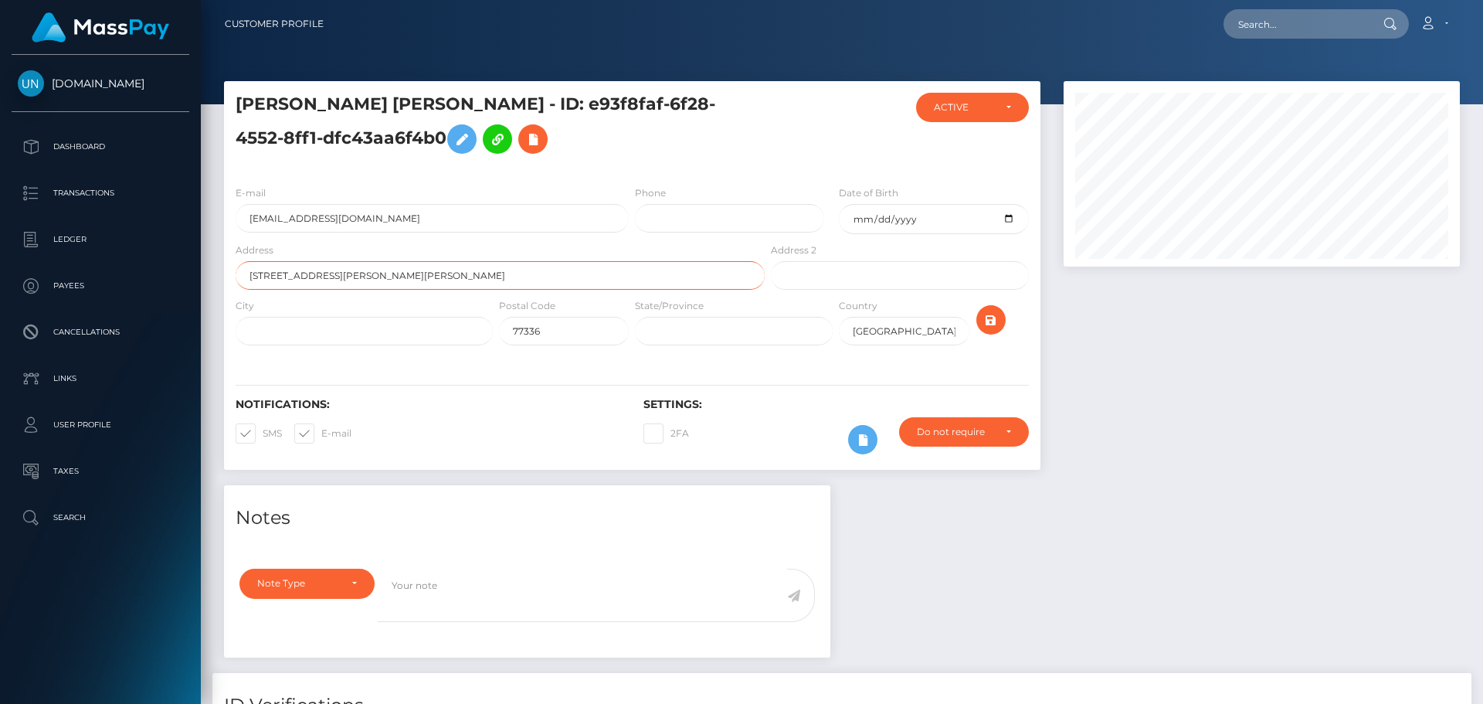
click at [368, 278] on input "830 Greg’s Way Huffman tx" at bounding box center [500, 275] width 529 height 29
drag, startPoint x: 378, startPoint y: 278, endPoint x: 367, endPoint y: 276, distance: 11.7
click at [367, 276] on input "830 Greg’s Way Huffman tx" at bounding box center [500, 275] width 529 height 29
type input "830 [PERSON_NAME]’s Way [PERSON_NAME]"
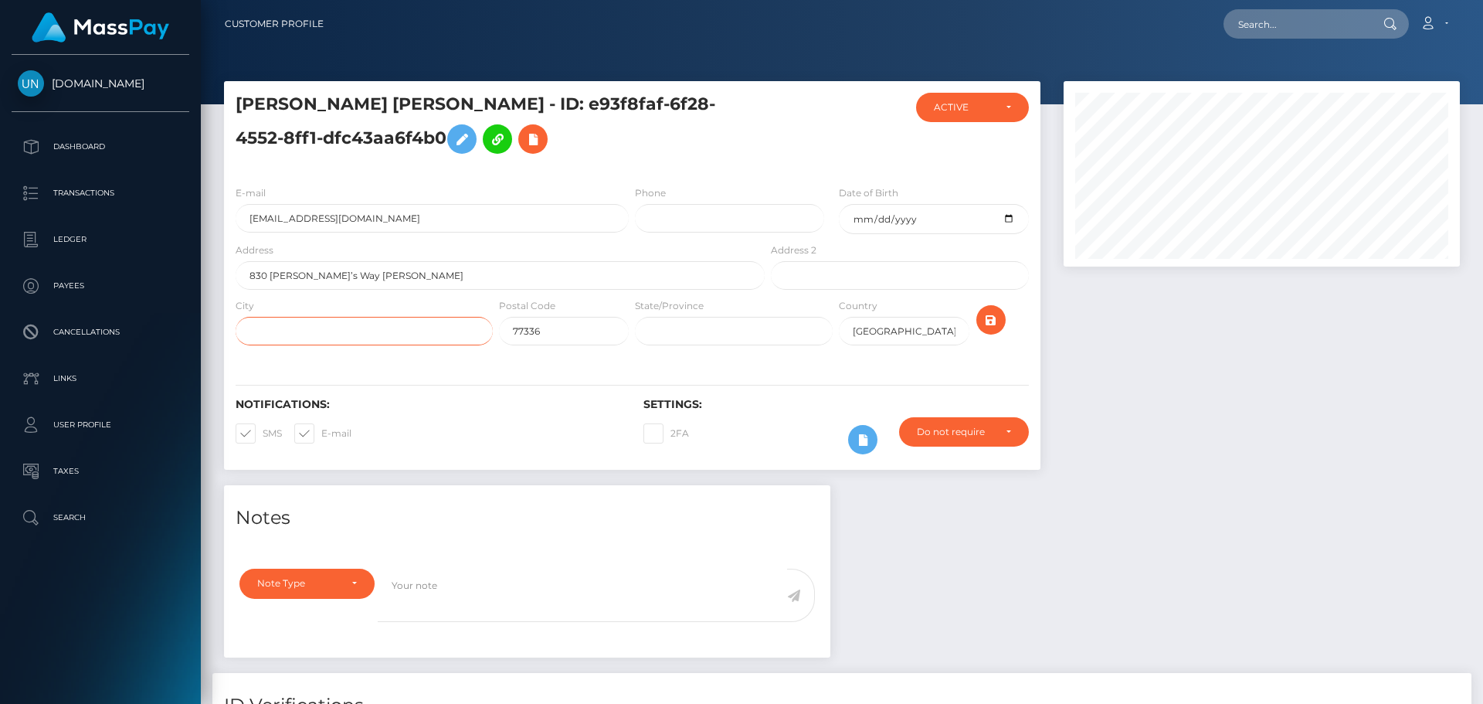
click at [369, 340] on input "text" at bounding box center [364, 331] width 257 height 29
paste input "tx"
type input "tx"
click at [983, 320] on icon "submit" at bounding box center [991, 319] width 19 height 19
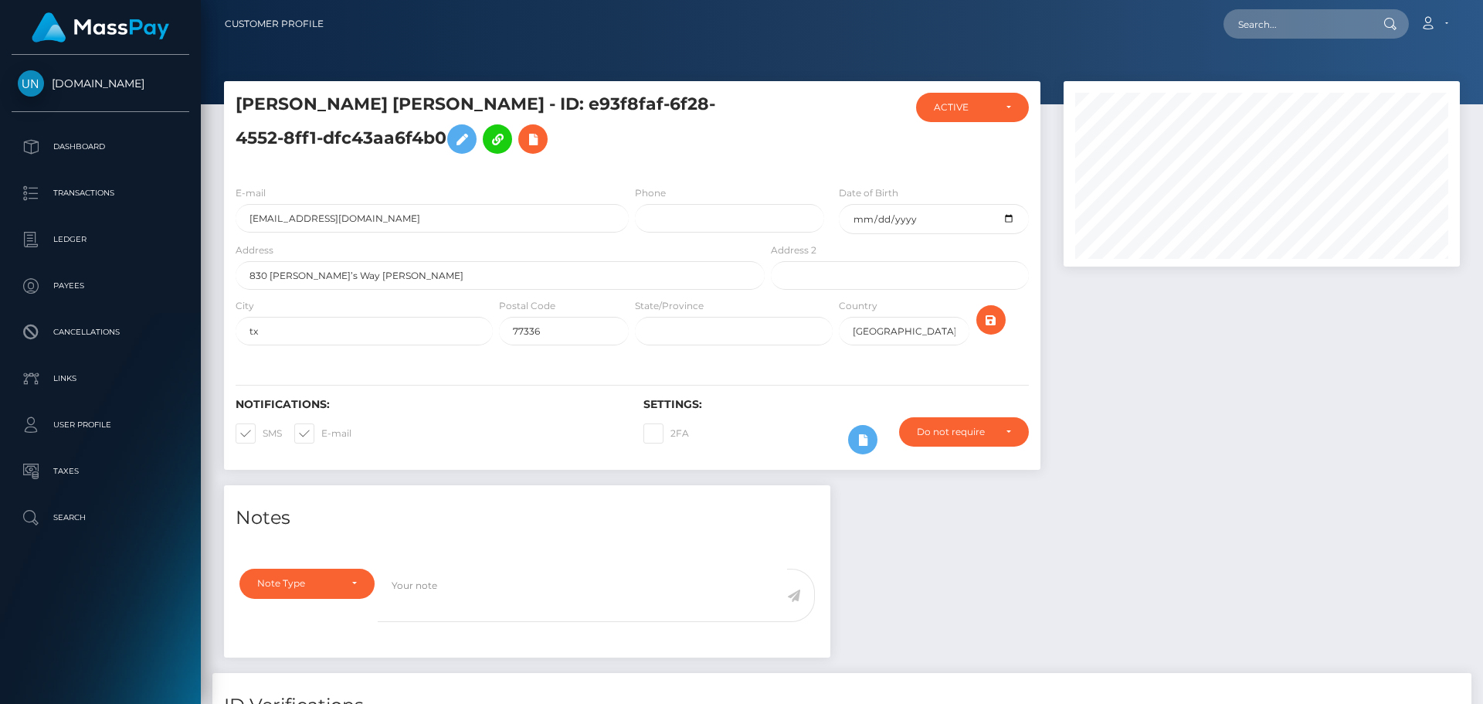
click at [151, 563] on div "[DOMAIN_NAME] Dashboard Transactions Ledger Payees Cancellations Links Taxes" at bounding box center [100, 378] width 201 height 646
click at [1237, 29] on input "text" at bounding box center [1295, 23] width 145 height 29
paste input "[EMAIL_ADDRESS][DOMAIN_NAME]"
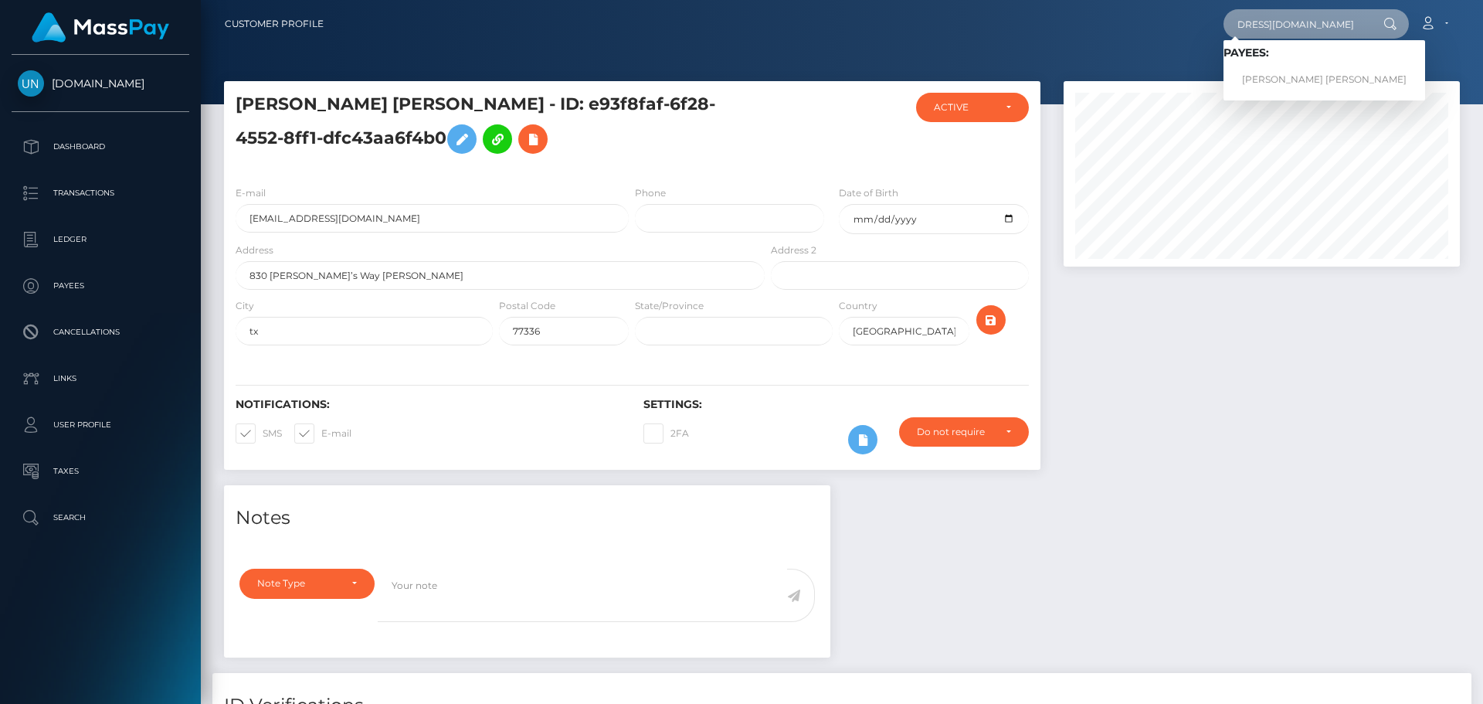
type input "[EMAIL_ADDRESS][DOMAIN_NAME]"
click at [1287, 82] on link "[PERSON_NAME] [PERSON_NAME]" at bounding box center [1324, 80] width 202 height 29
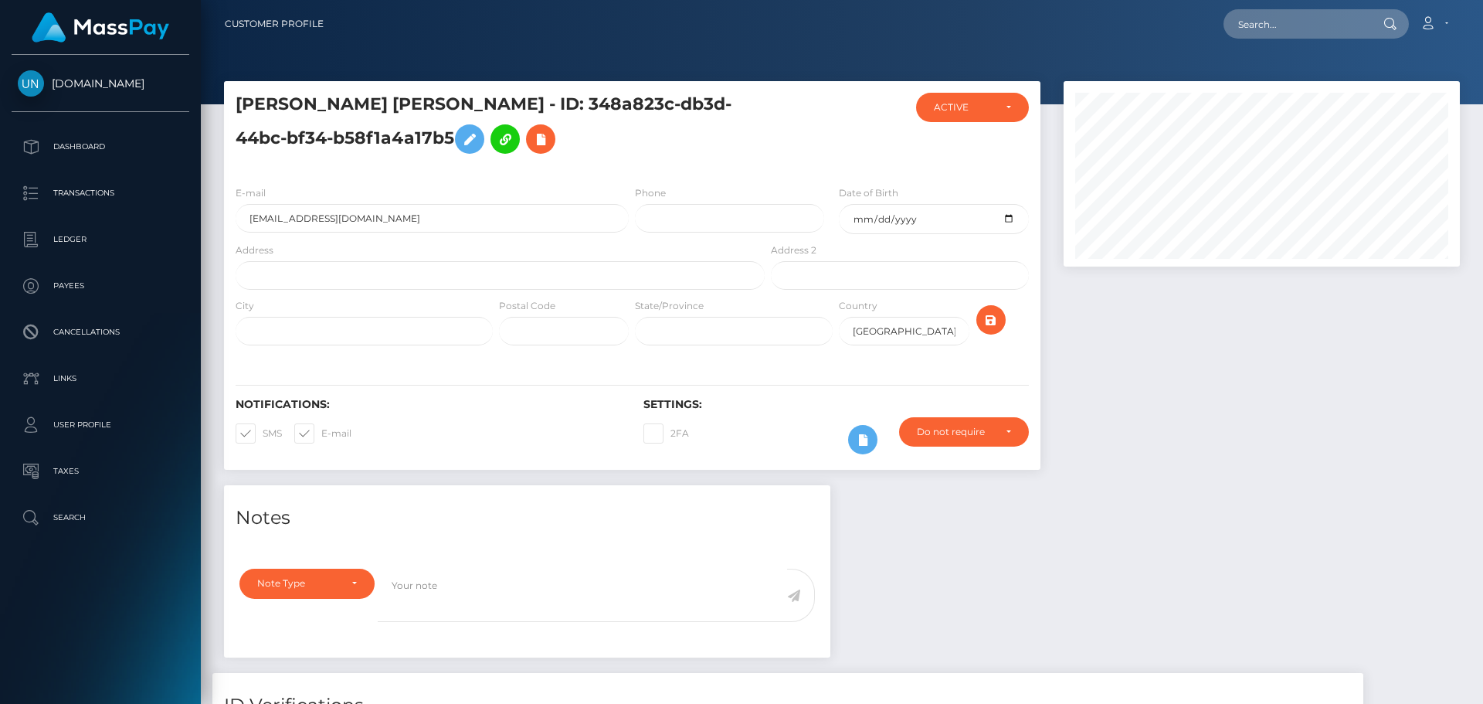
scroll to position [185, 397]
click at [388, 271] on input "text" at bounding box center [500, 275] width 529 height 29
paste input "[STREET_ADDRESS]"
drag, startPoint x: 463, startPoint y: 283, endPoint x: 449, endPoint y: 285, distance: 14.8
click at [449, 285] on input "[STREET_ADDRESS]" at bounding box center [500, 275] width 529 height 29
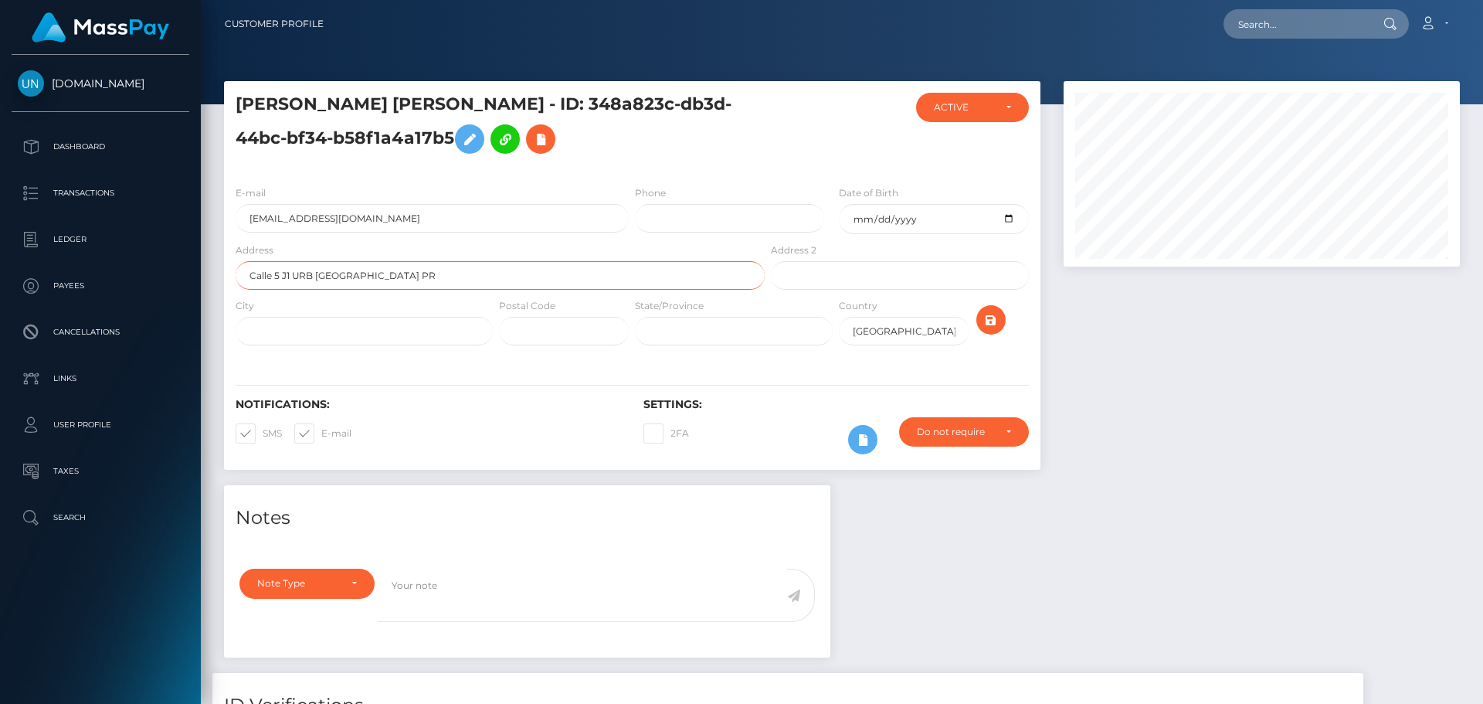
type input "Calle 5 J1 URB [GEOGRAPHIC_DATA] PR"
click at [530, 329] on input "text" at bounding box center [564, 331] width 130 height 29
paste input "00959"
type input "00959"
drag, startPoint x: 455, startPoint y: 278, endPoint x: 383, endPoint y: 273, distance: 72.0
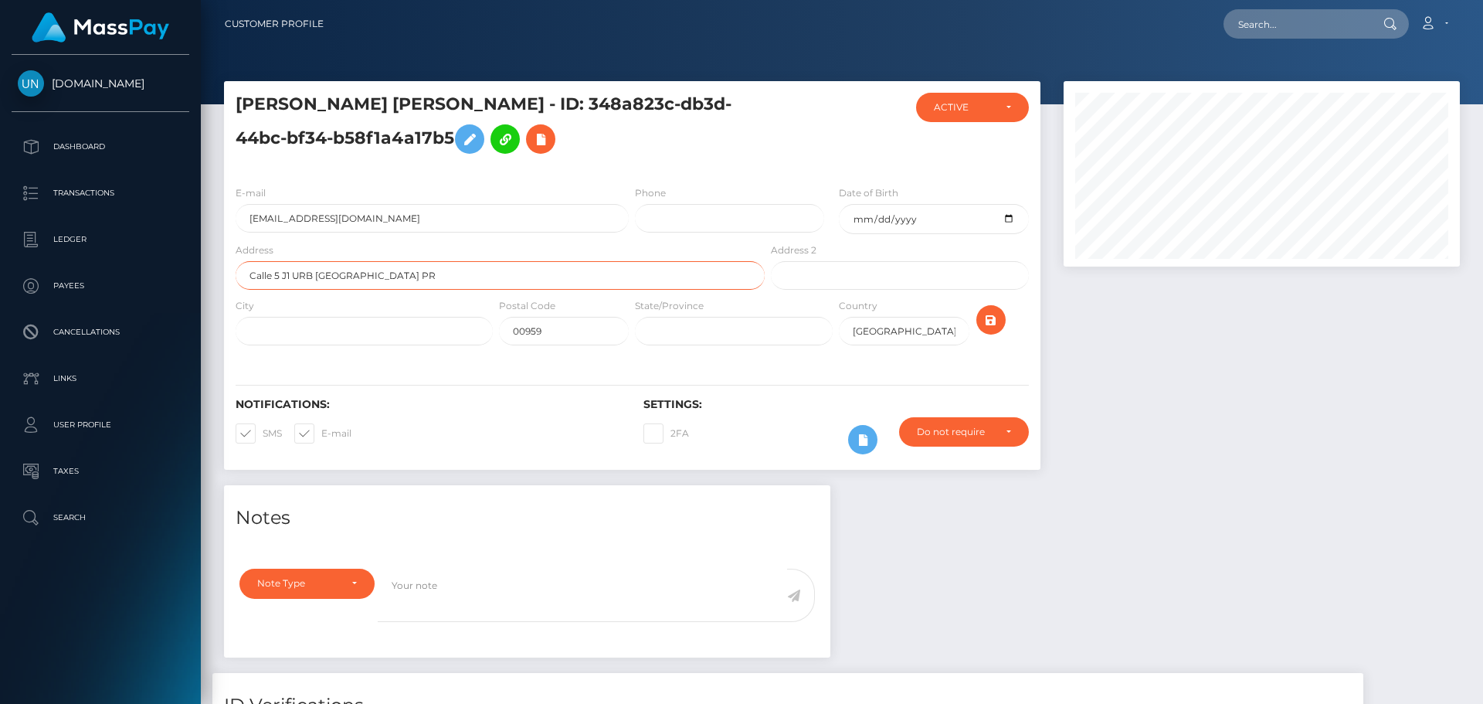
click at [383, 273] on input "Calle 5 J1 URB [GEOGRAPHIC_DATA] PR" at bounding box center [500, 275] width 529 height 29
type input "Calle 5 J1 URB [GEOGRAPHIC_DATA]"
click at [390, 332] on input "text" at bounding box center [364, 331] width 257 height 29
paste input "BAYAMON PR"
type input "BAYAMON PR"
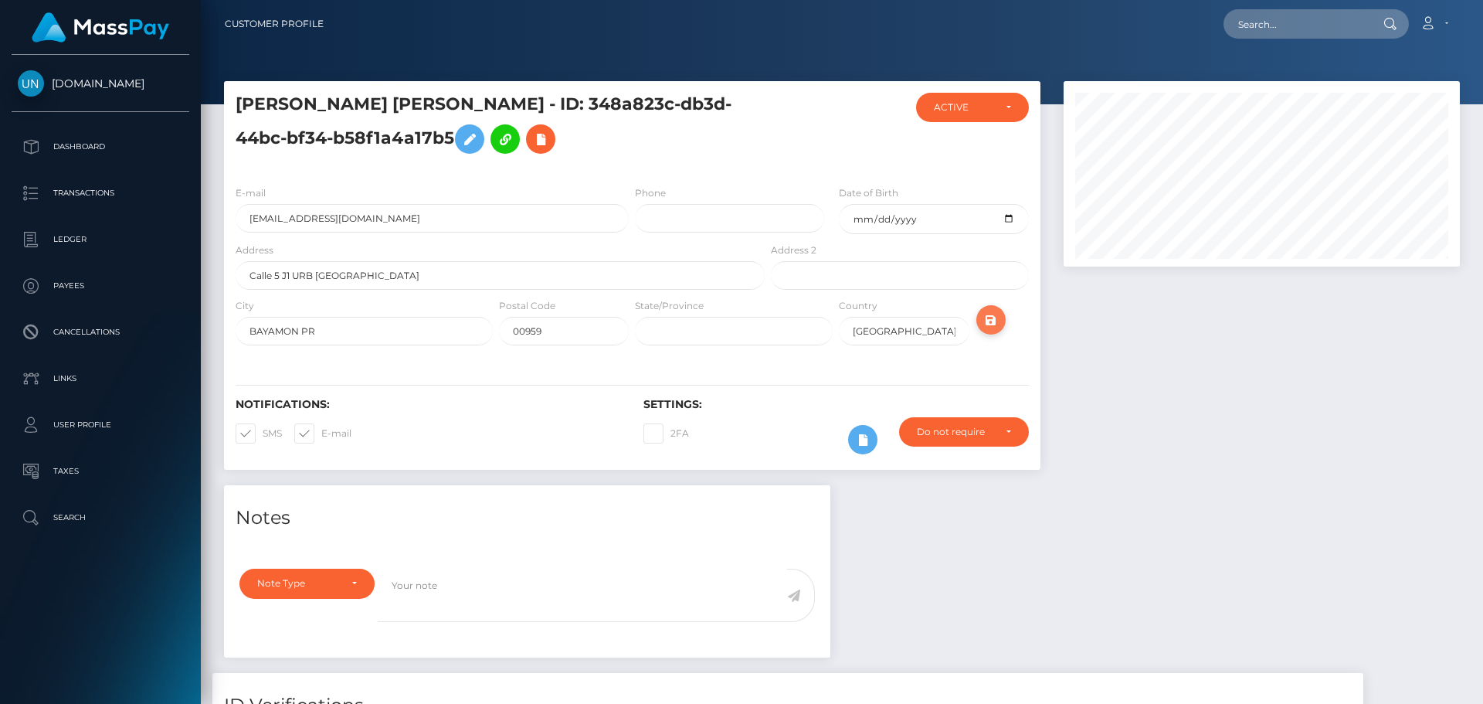
click at [985, 315] on icon "submit" at bounding box center [991, 319] width 19 height 19
click at [1321, 35] on input "text" at bounding box center [1295, 23] width 145 height 29
paste input "d4a94b08-3eb9-4444-a7bf-7744dc9488d9"
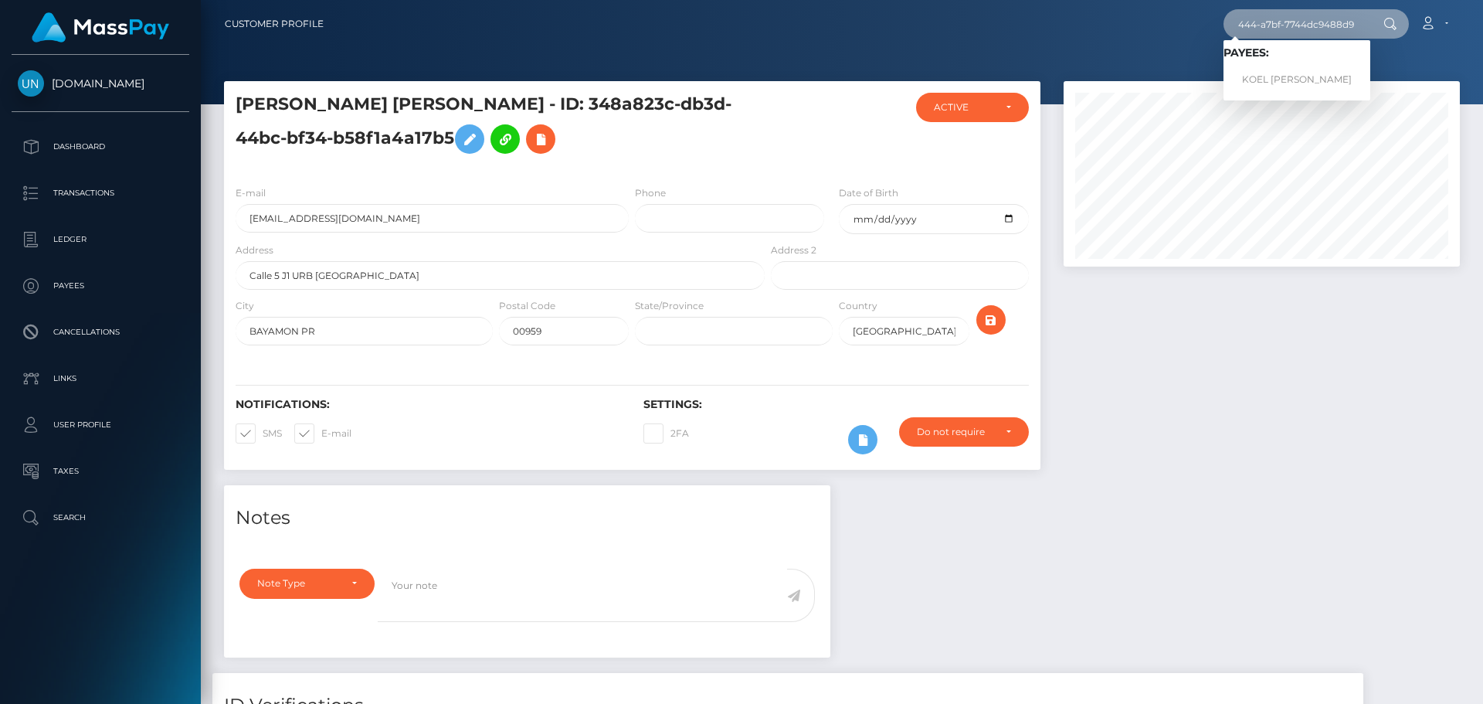
type input "d4a94b08-3eb9-4444-a7bf-7744dc9488d9"
click at [1301, 75] on link "KOEL KAMEN MARIE XOWIE" at bounding box center [1296, 80] width 147 height 29
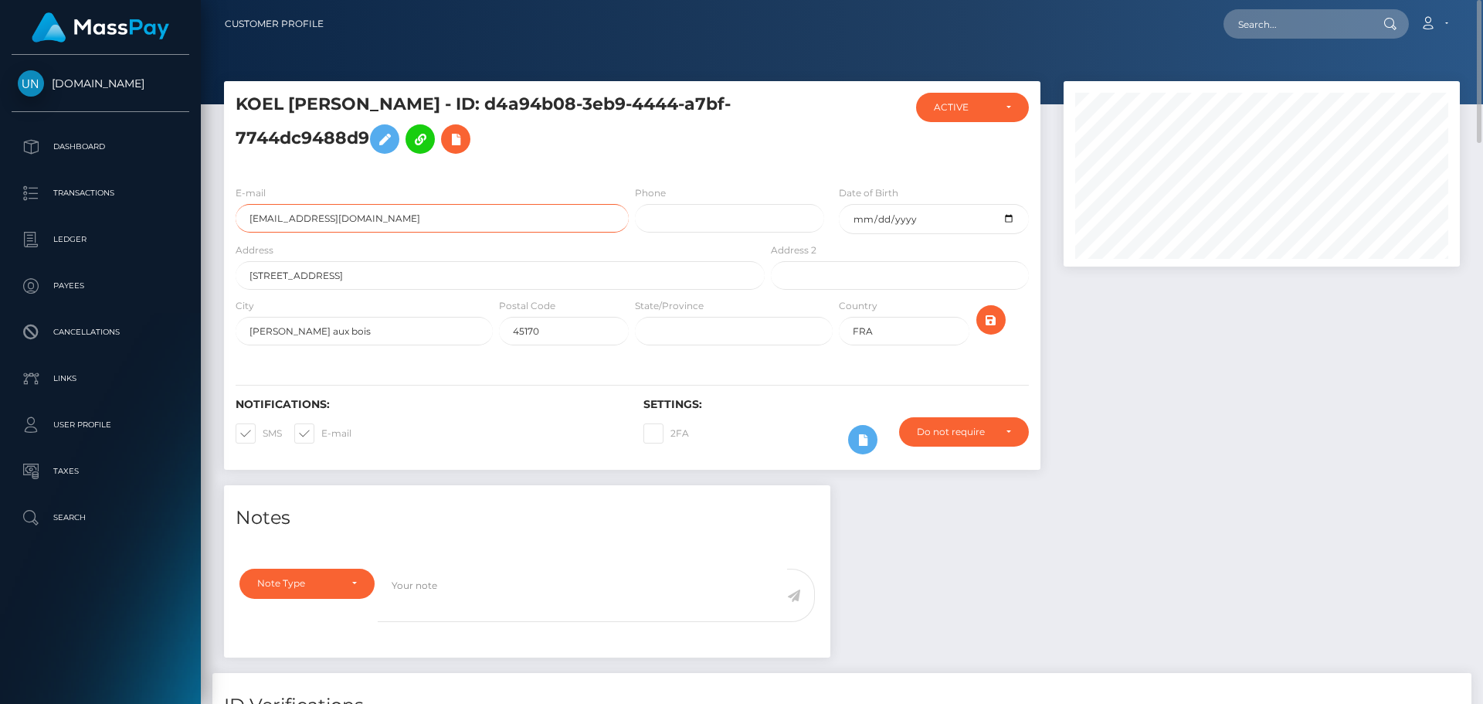
click at [431, 218] on input "f724tr88d5@privaterelay.appleid.com" at bounding box center [432, 218] width 393 height 29
click at [1255, 27] on input "text" at bounding box center [1295, 23] width 145 height 29
paste input "7e80248b-a24f-4d1b-a608-11021e195798"
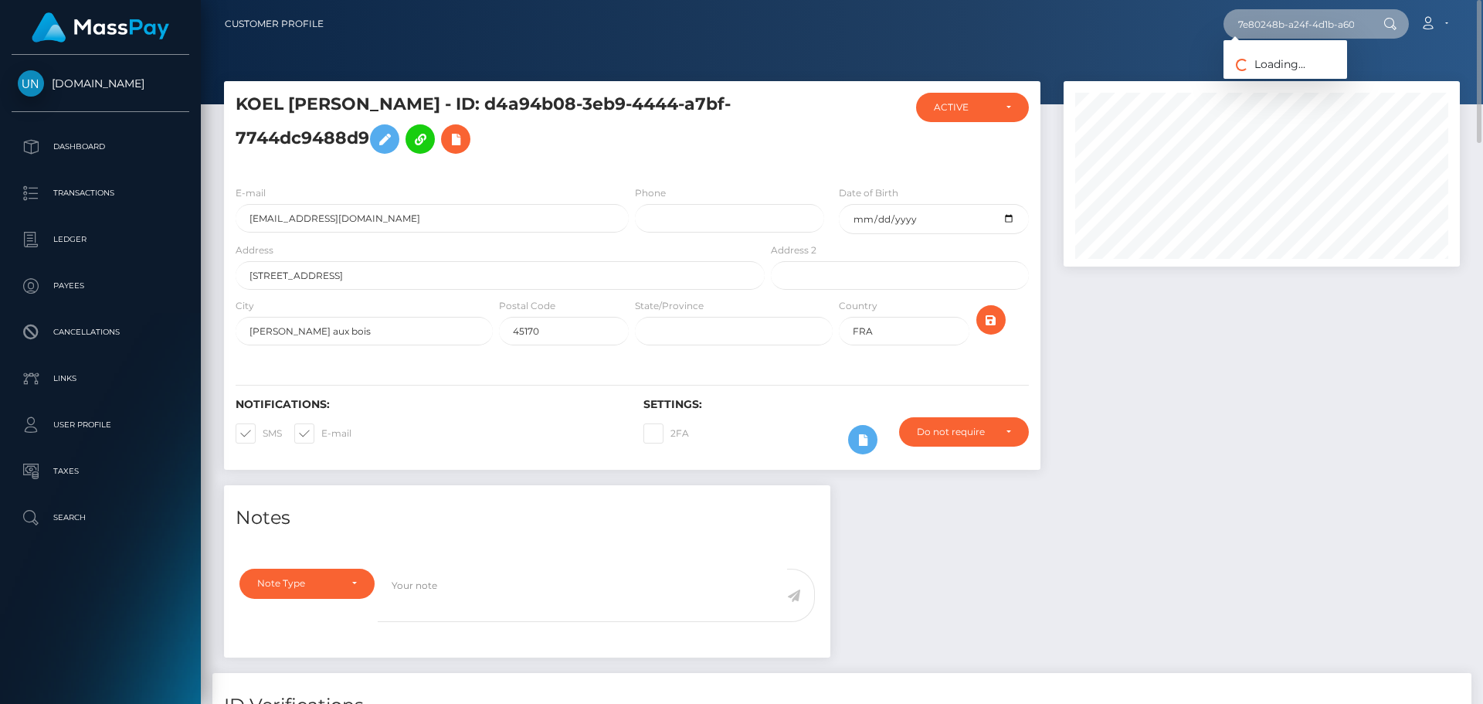
scroll to position [0, 70]
type input "7e80248b-a24f-4d1b-a608-11021e195798"
click at [1272, 71] on link "YELIMAR BAUTISTA CESAREO" at bounding box center [1285, 80] width 124 height 29
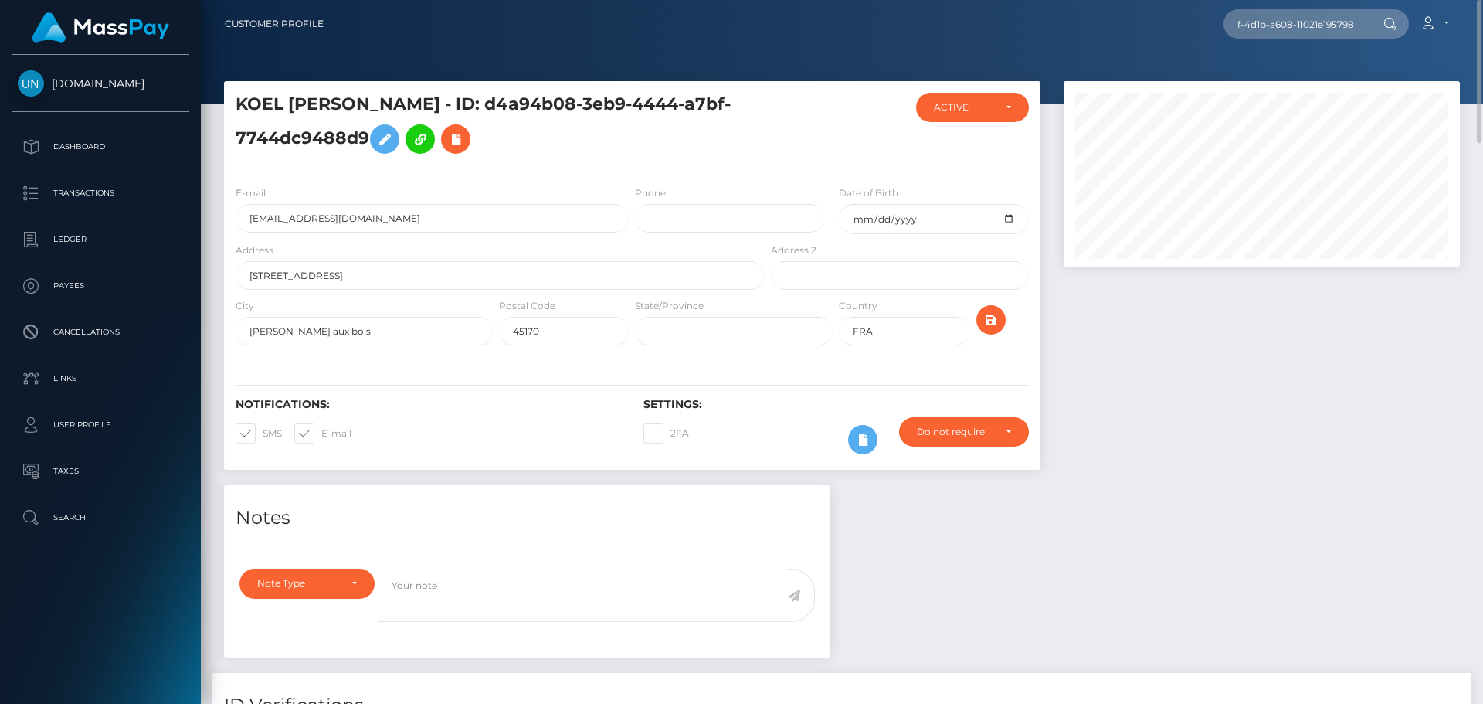
scroll to position [0, 0]
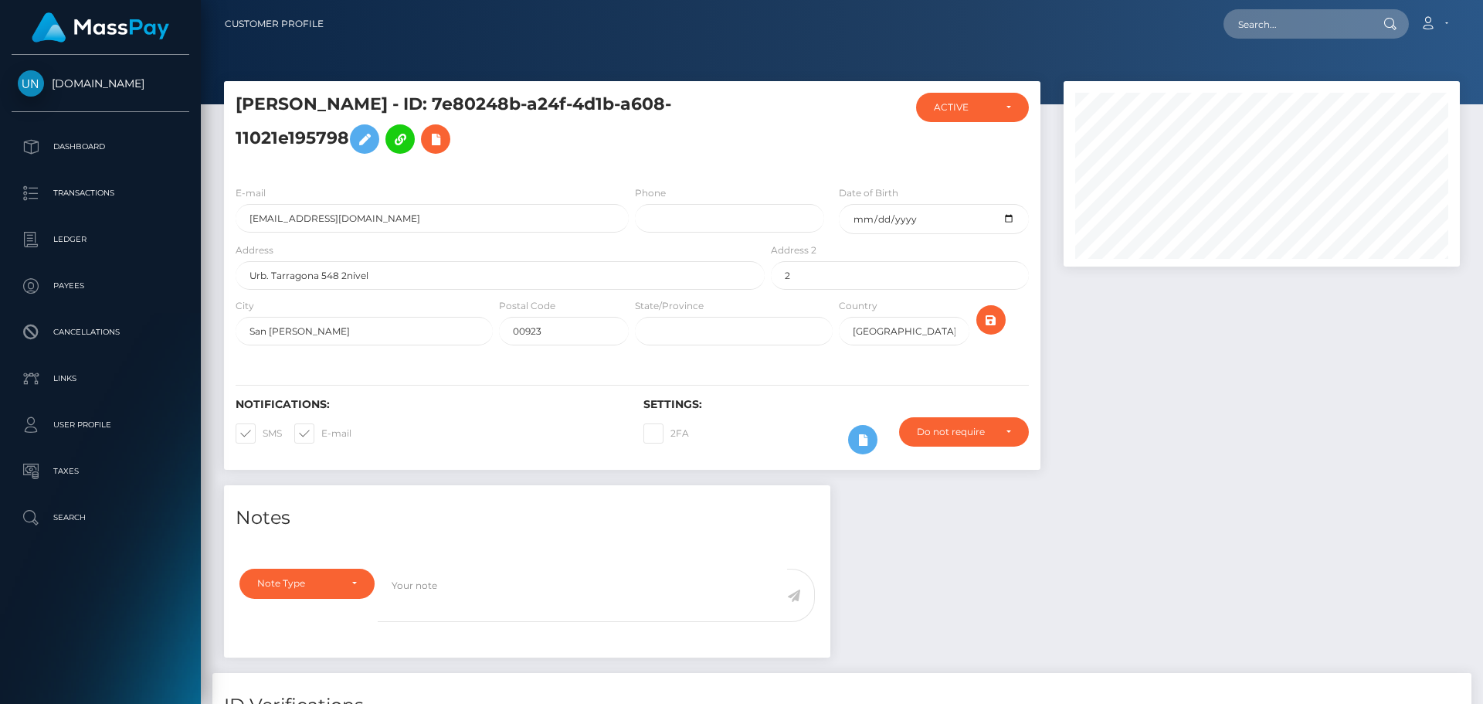
scroll to position [185, 397]
click at [459, 226] on input "yelimarbautista89@gmail.com" at bounding box center [432, 218] width 393 height 29
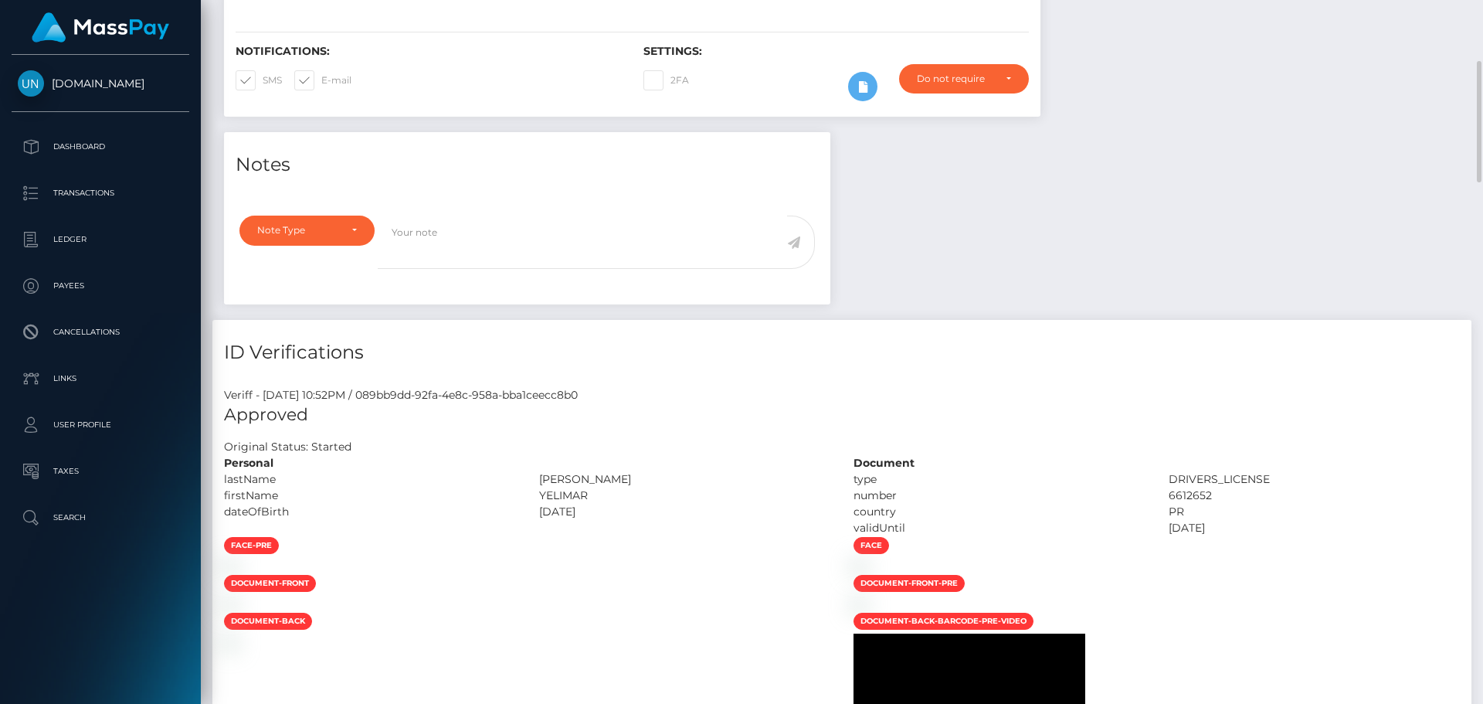
scroll to position [0, 0]
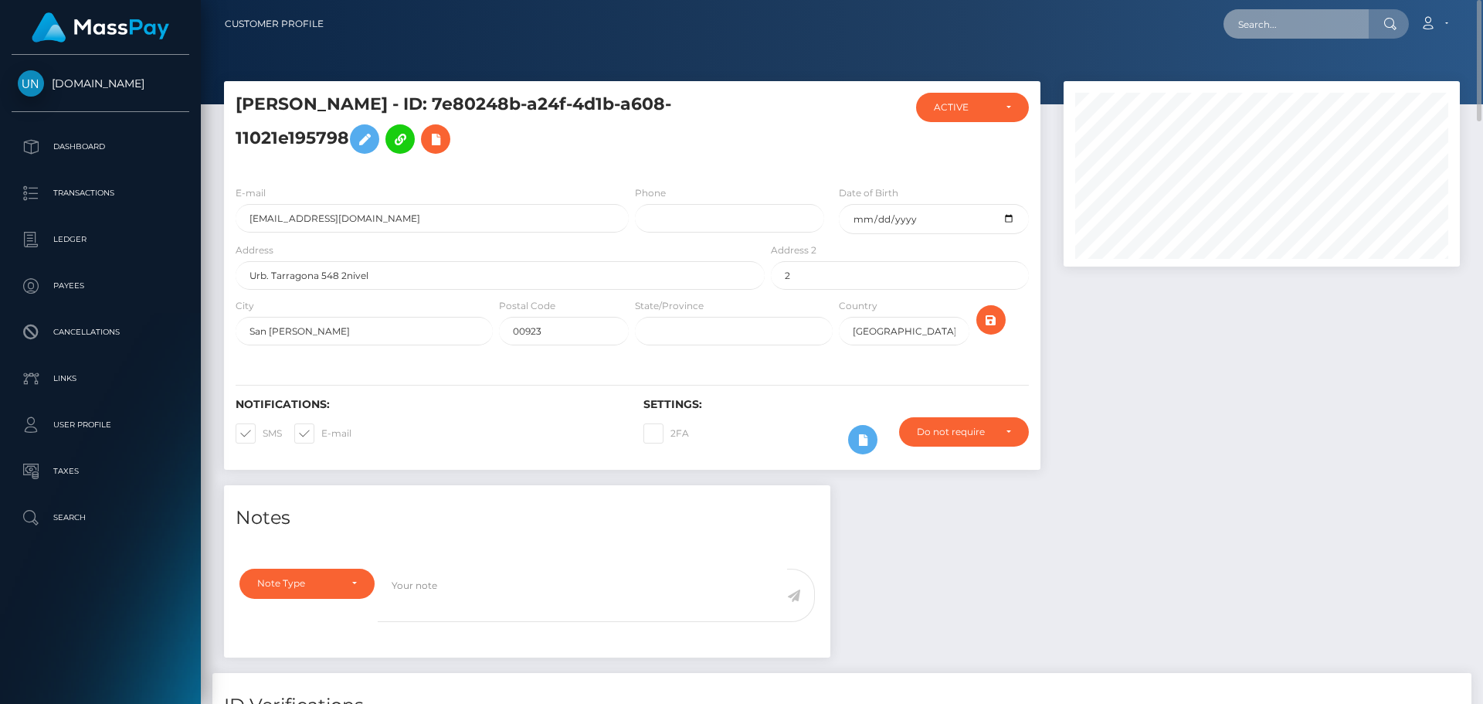
click at [1269, 23] on input "text" at bounding box center [1295, 23] width 145 height 29
paste input "25001d34-a060-4e9a-a016-ffd223551baf"
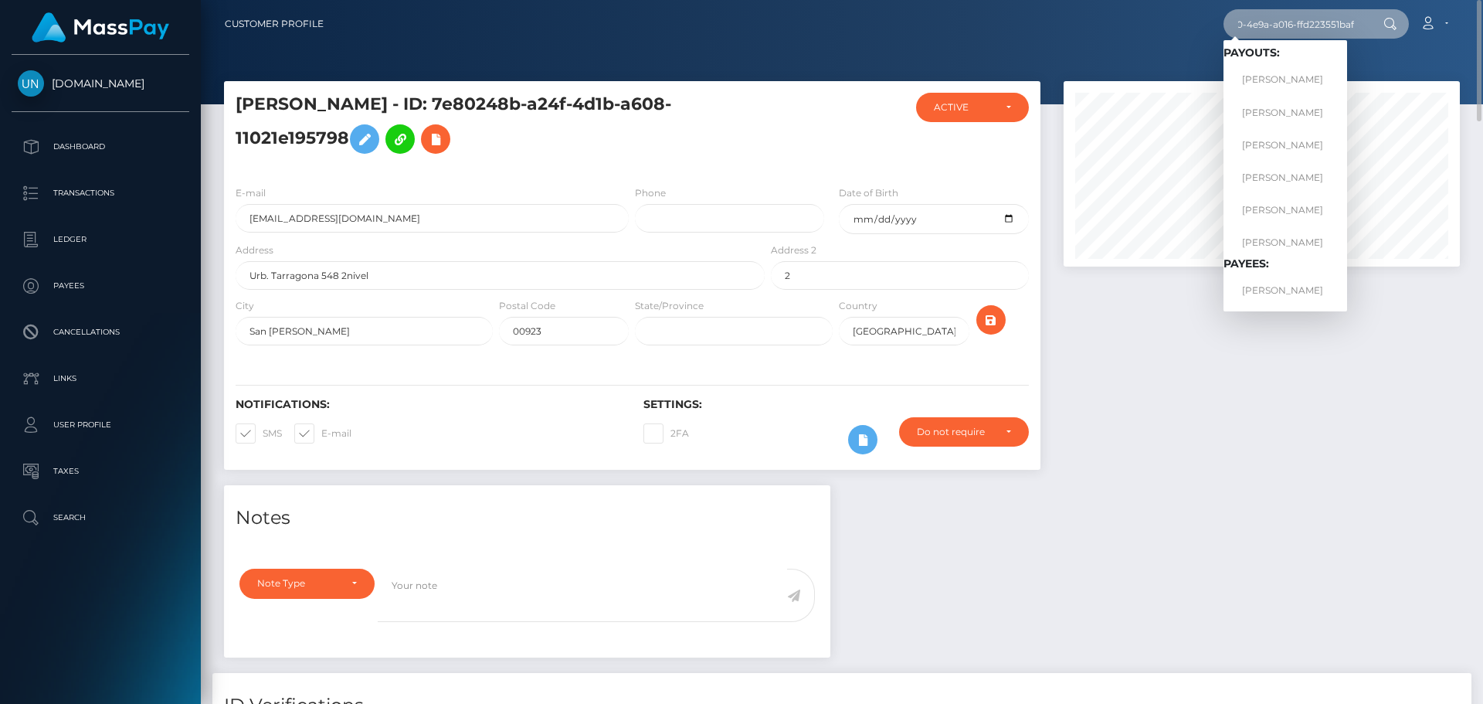
type input "25001d34-a060-4e9a-a016-ffd223551baf"
click at [1294, 79] on link "CHARLYN SARRASIN" at bounding box center [1285, 80] width 124 height 29
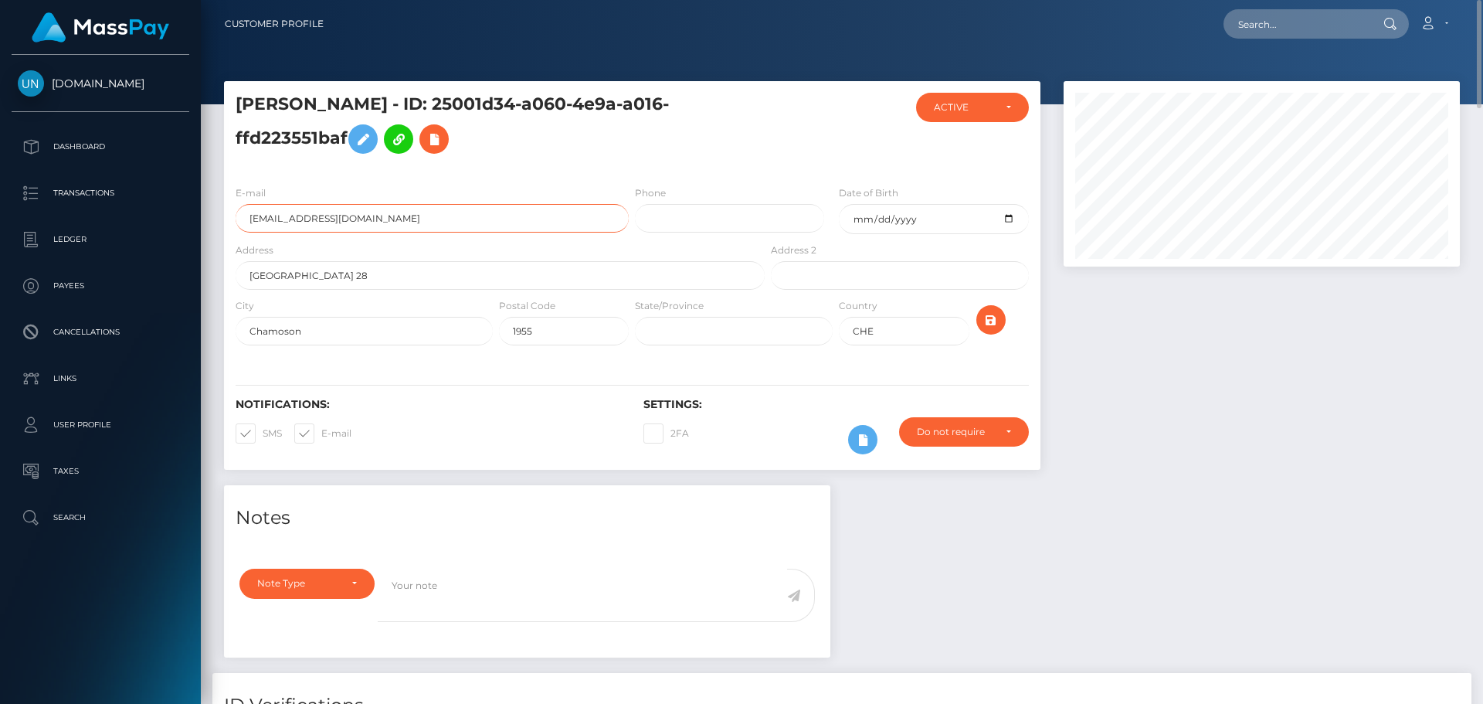
click at [403, 212] on input "[EMAIL_ADDRESS][DOMAIN_NAME]" at bounding box center [432, 218] width 393 height 29
click at [403, 212] on input "charlynsarrasin2@gmail.com" at bounding box center [432, 218] width 393 height 29
click at [1274, 27] on input "text" at bounding box center [1295, 23] width 145 height 29
paste input "8d7e1fcd-44e7-4f30-b6d2-d86d4d7b389e"
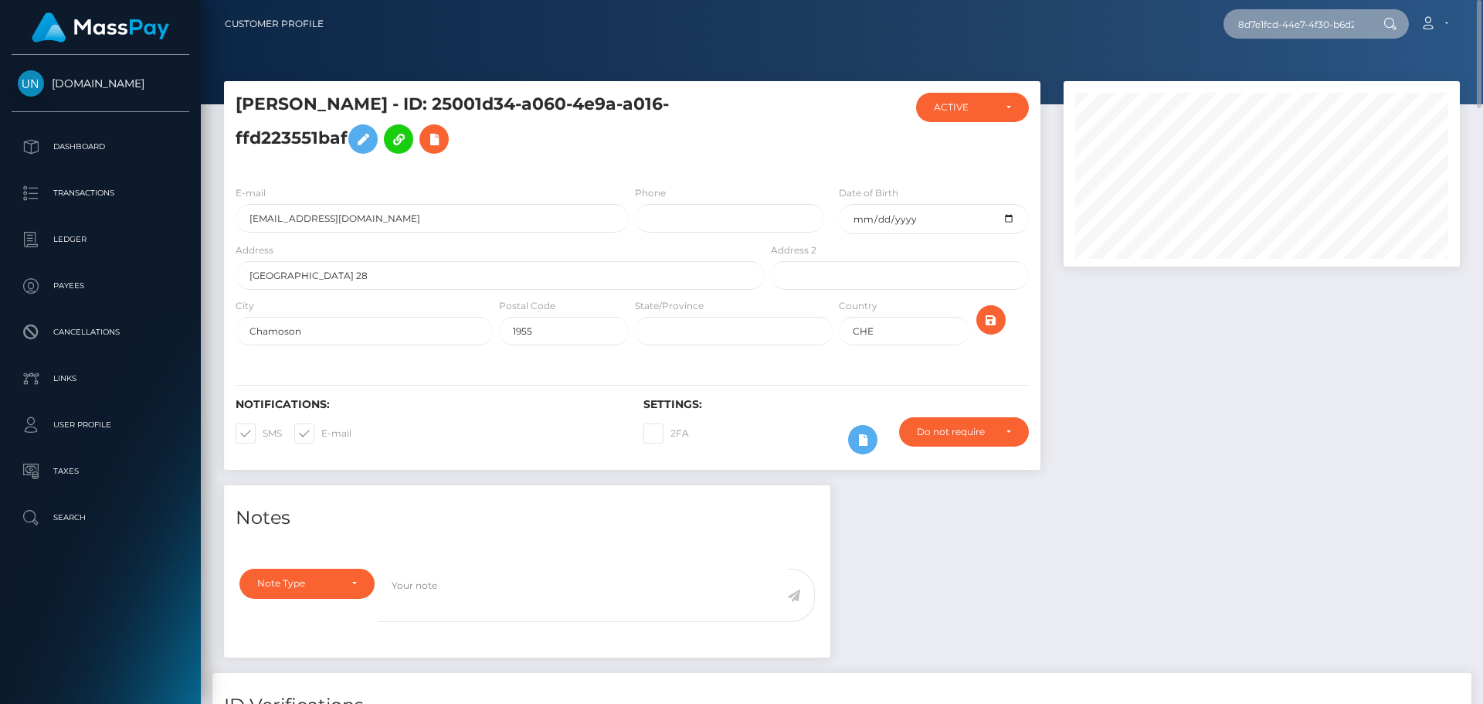
scroll to position [0, 79]
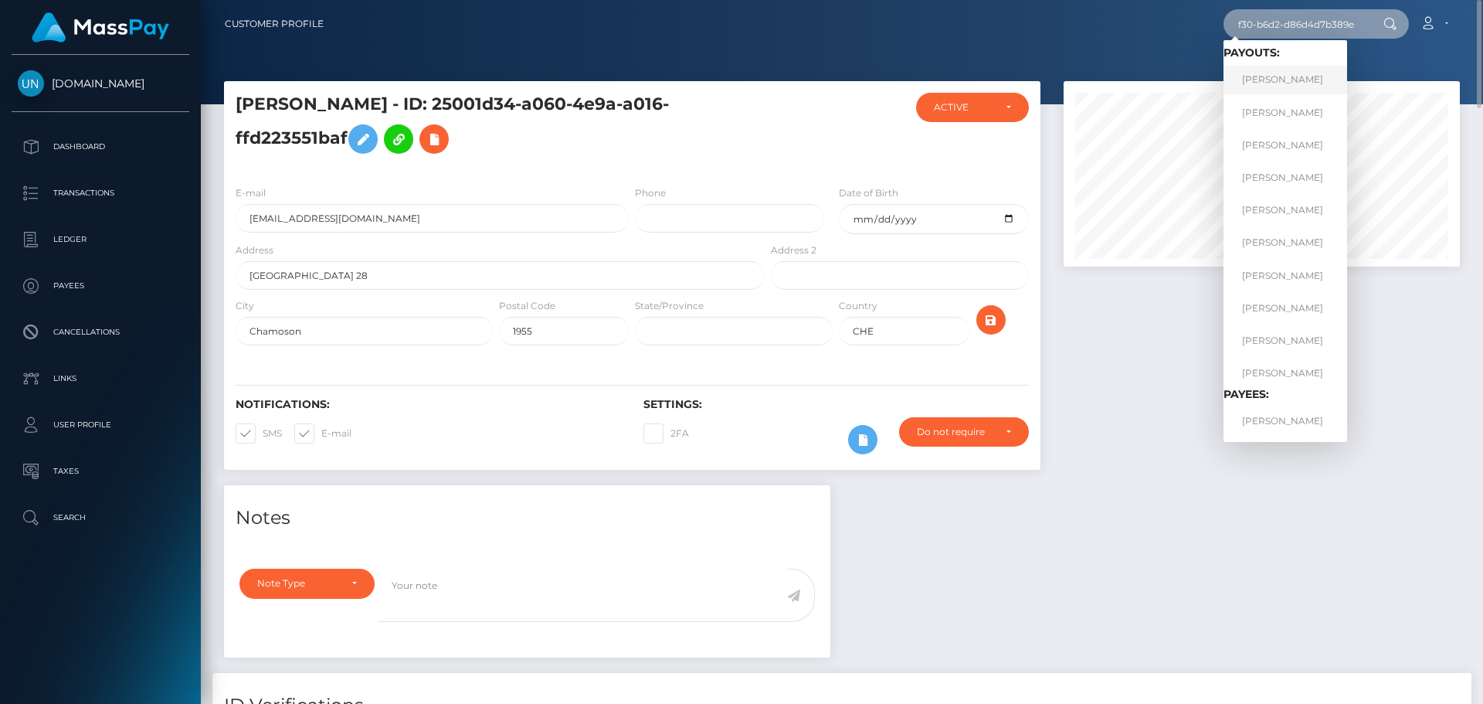
type input "8d7e1fcd-44e7-4f30-b6d2-d86d4d7b389e"
click at [1286, 85] on link "LEAH LOUISE DUNKLEY" at bounding box center [1285, 80] width 124 height 29
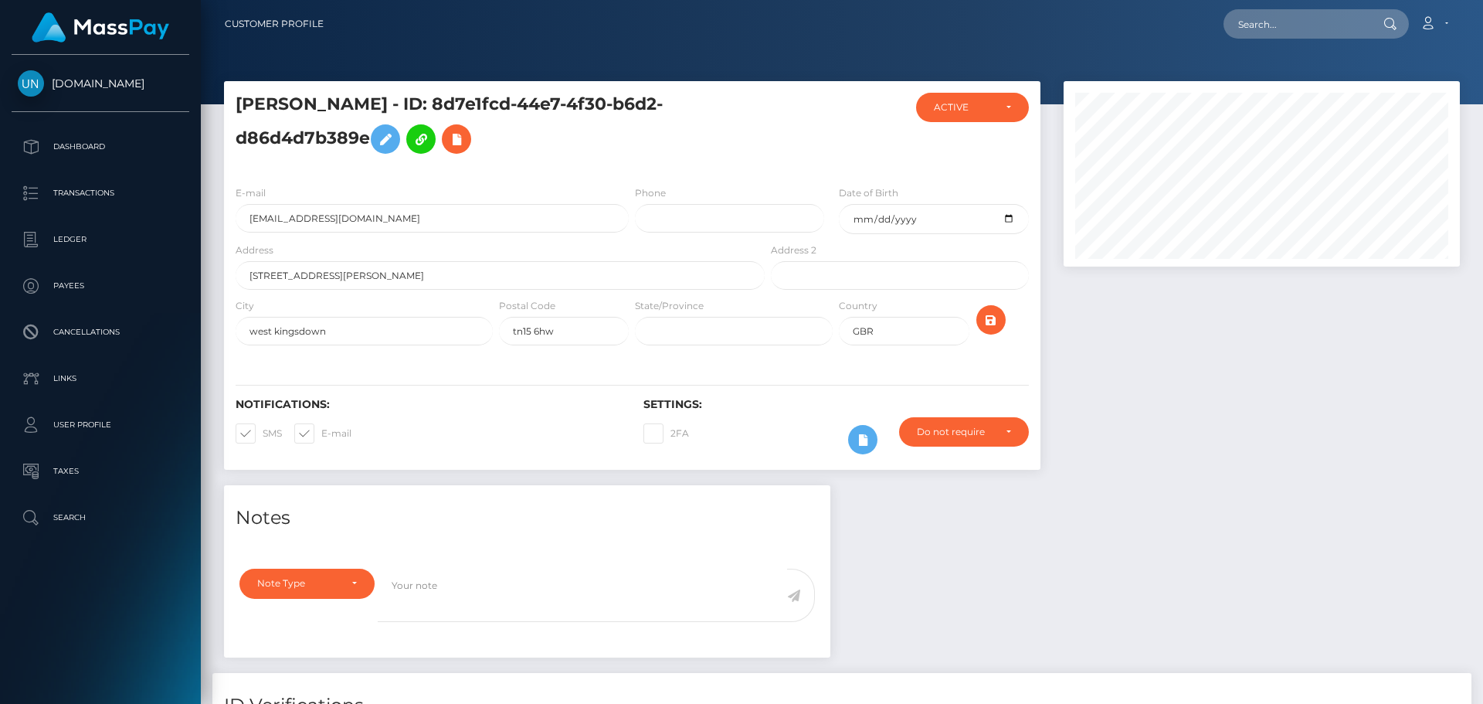
scroll to position [185, 397]
click at [443, 218] on input "[EMAIL_ADDRESS][DOMAIN_NAME]" at bounding box center [432, 218] width 393 height 29
